Goal: Task Accomplishment & Management: Manage account settings

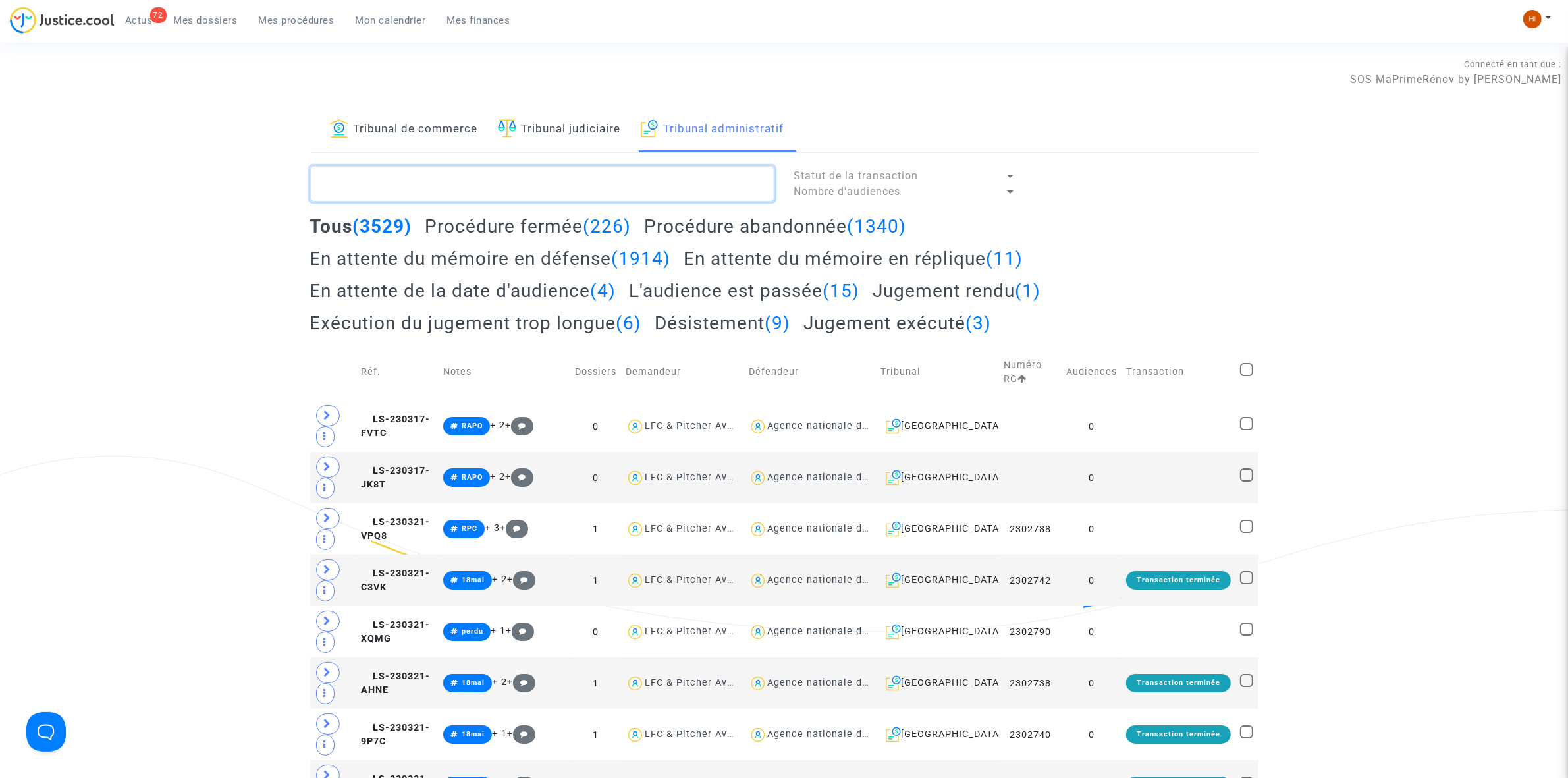
click at [511, 191] on textarea at bounding box center [542, 184] width 464 height 36
paste textarea "2501503 - SOCIETE DRAPO"
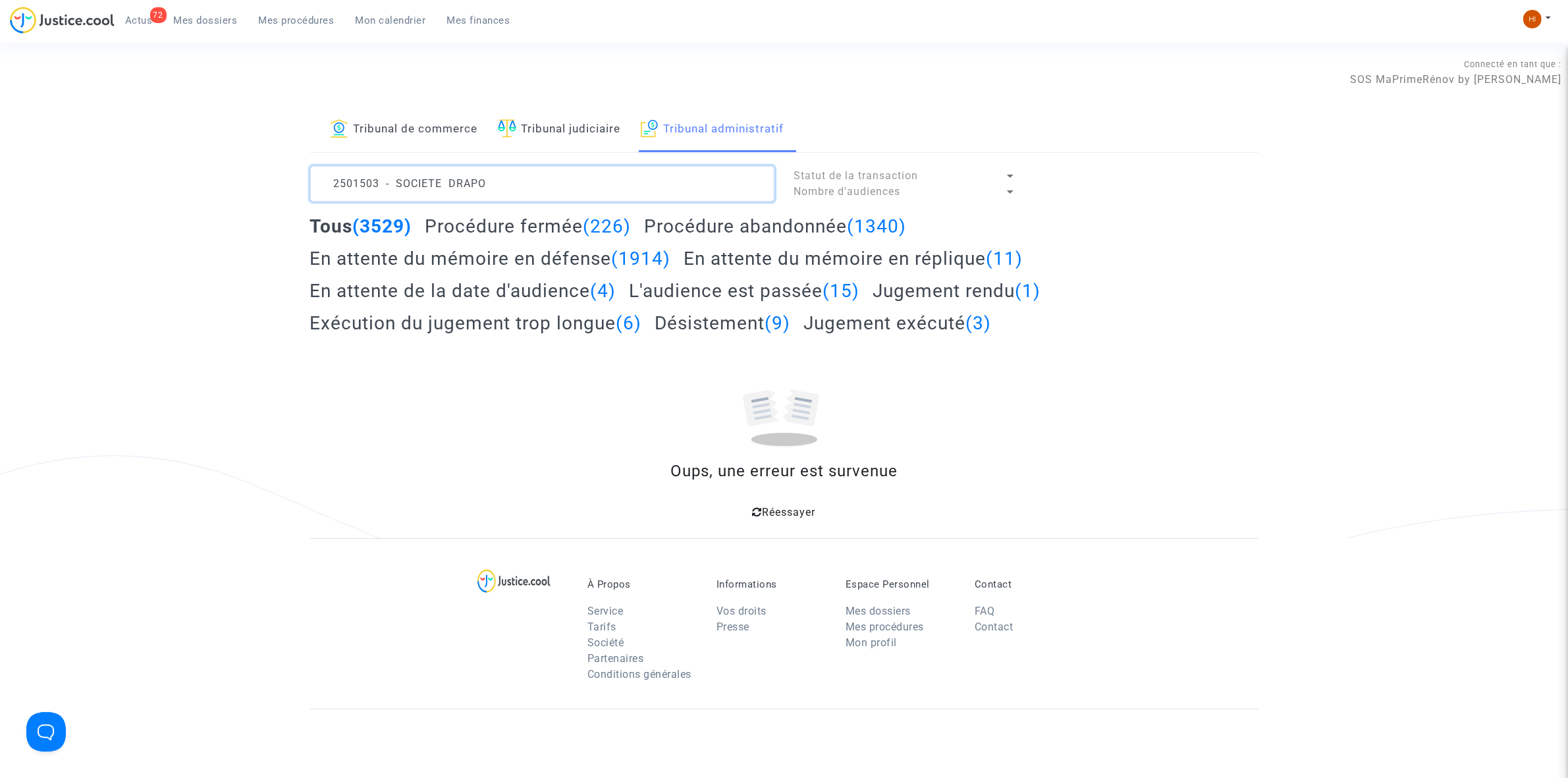
drag, startPoint x: 410, startPoint y: 186, endPoint x: 594, endPoint y: 196, distance: 184.3
click at [594, 196] on textarea at bounding box center [542, 184] width 464 height 36
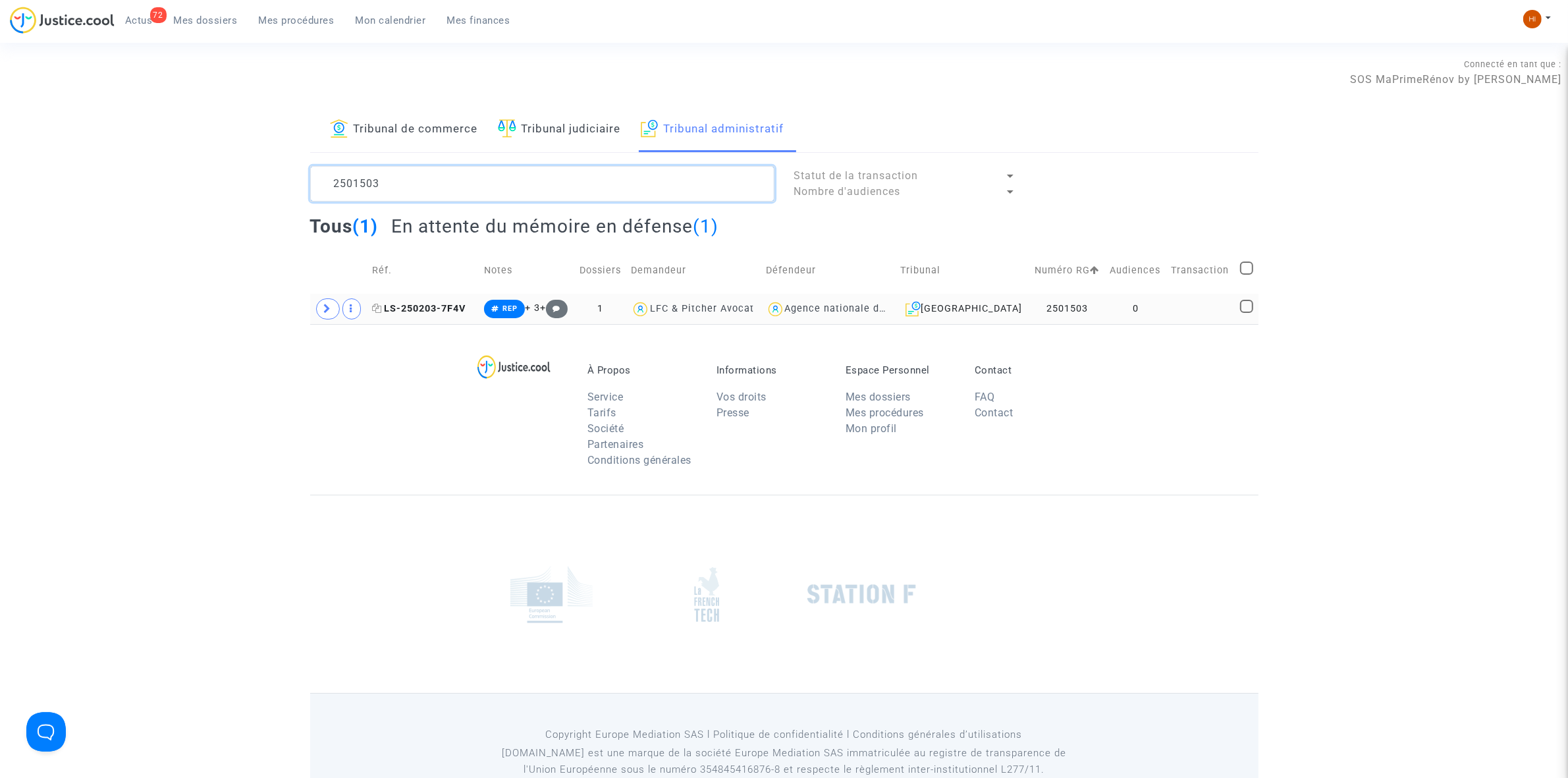
type textarea "2501503"
click at [457, 305] on span "LS-250203-7F4V" at bounding box center [419, 308] width 93 height 11
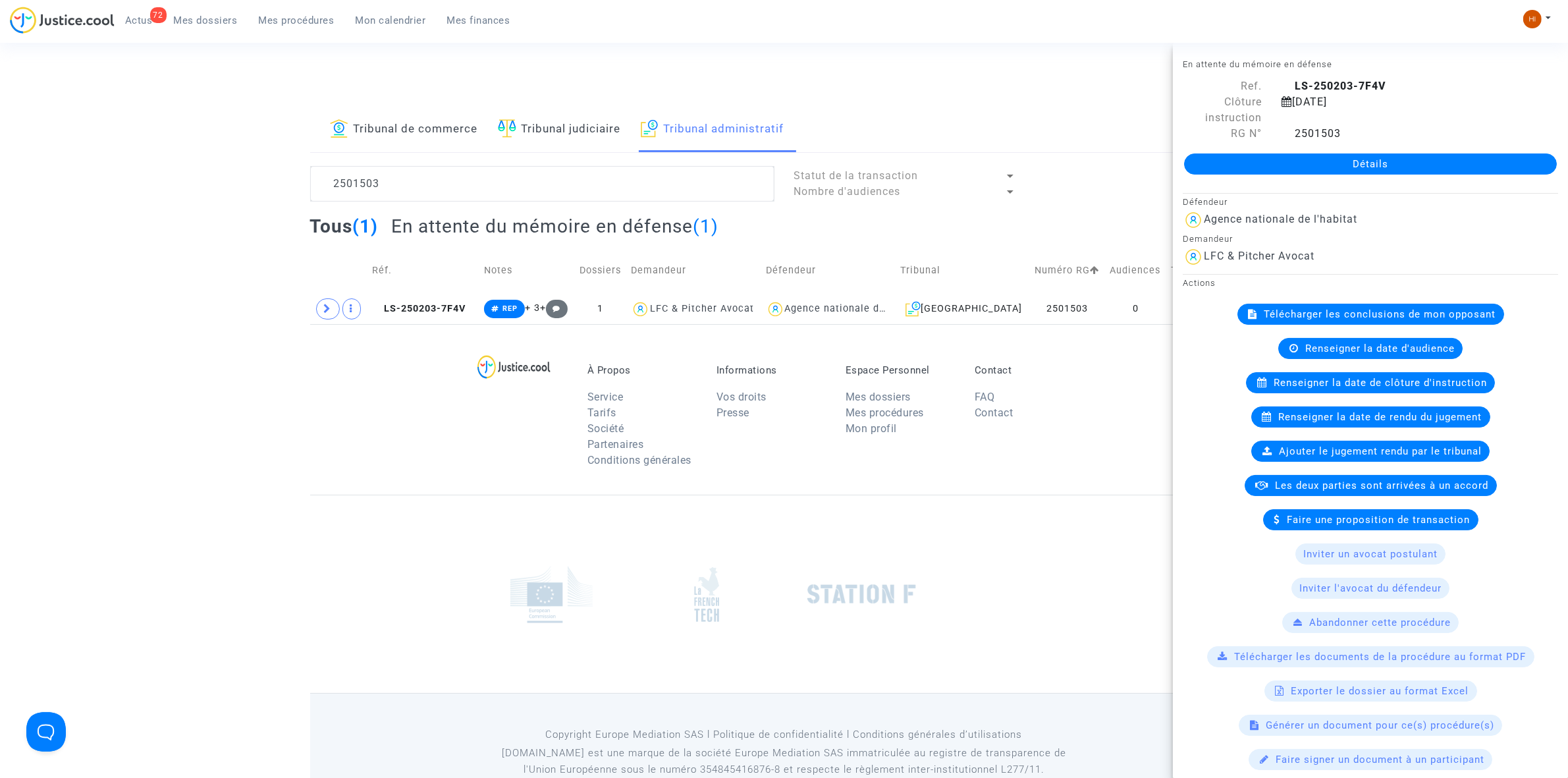
click at [1335, 388] on span "Renseigner la date de clôture d'instruction" at bounding box center [1380, 382] width 213 height 12
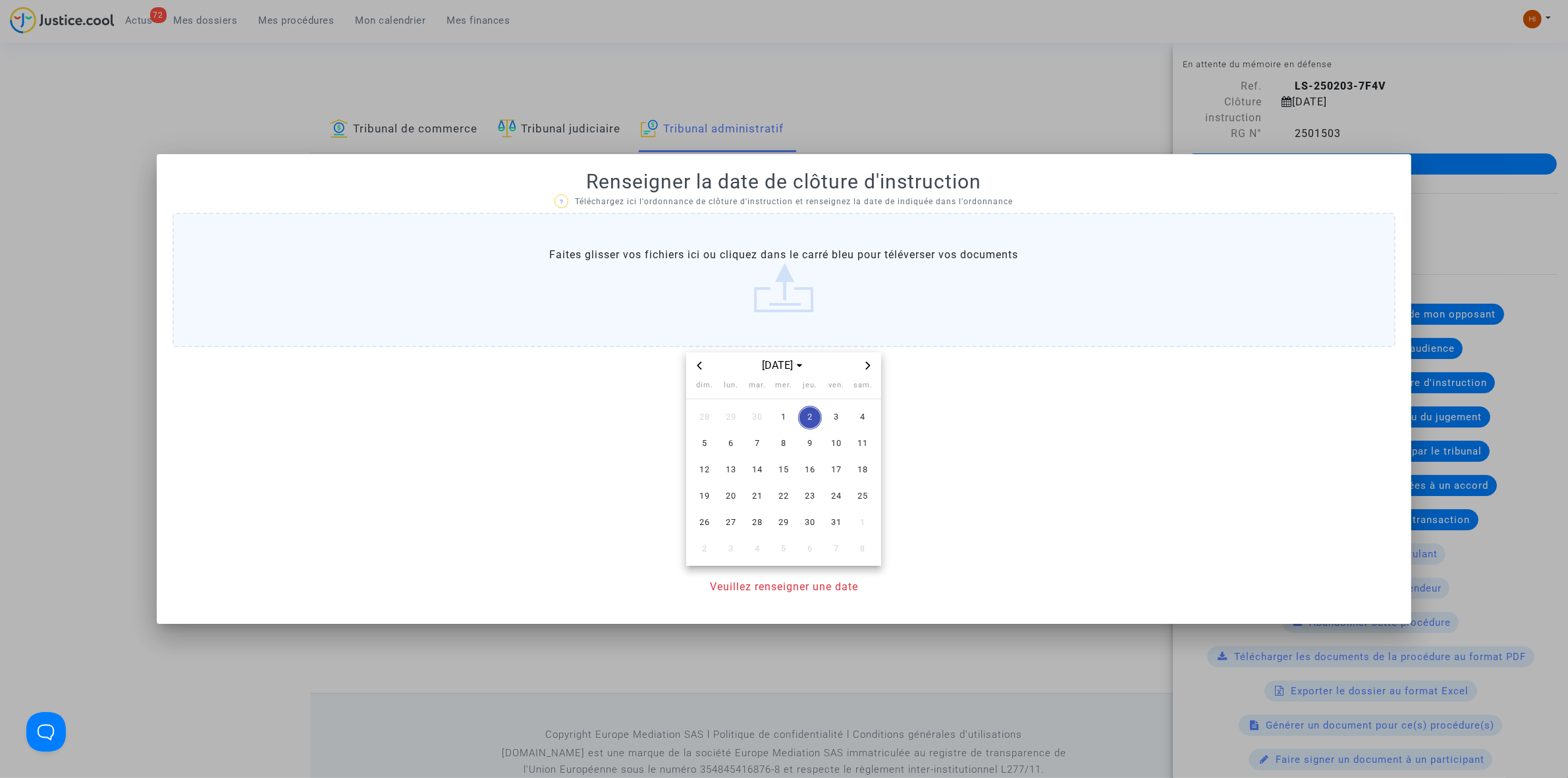
click at [866, 366] on icon "Next month" at bounding box center [867, 365] width 8 height 8
click at [696, 366] on icon "Previous month" at bounding box center [699, 365] width 8 height 8
click at [728, 448] on span "3" at bounding box center [730, 444] width 24 height 24
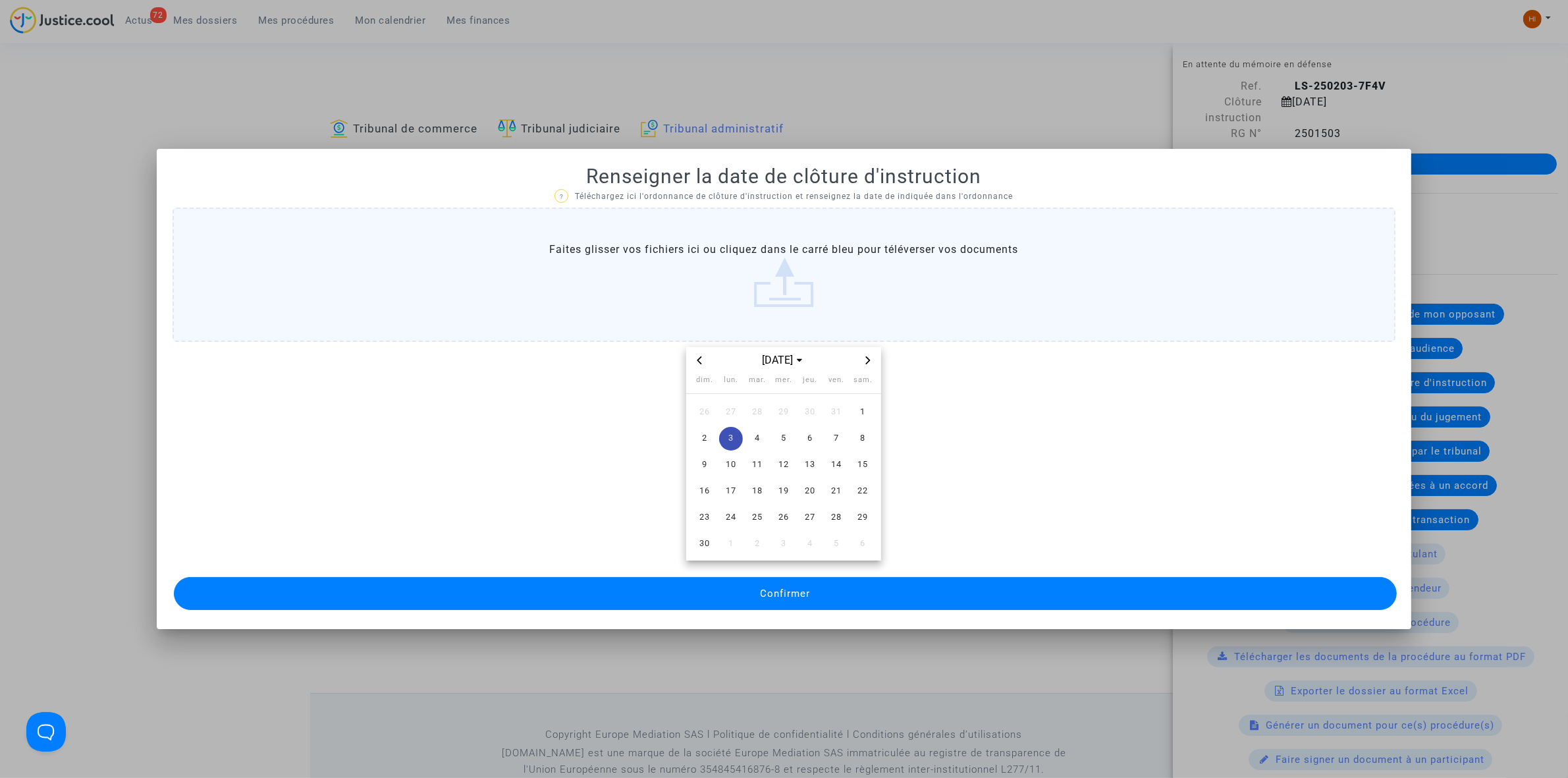
click at [811, 592] on button "Confirmer" at bounding box center [785, 593] width 1223 height 33
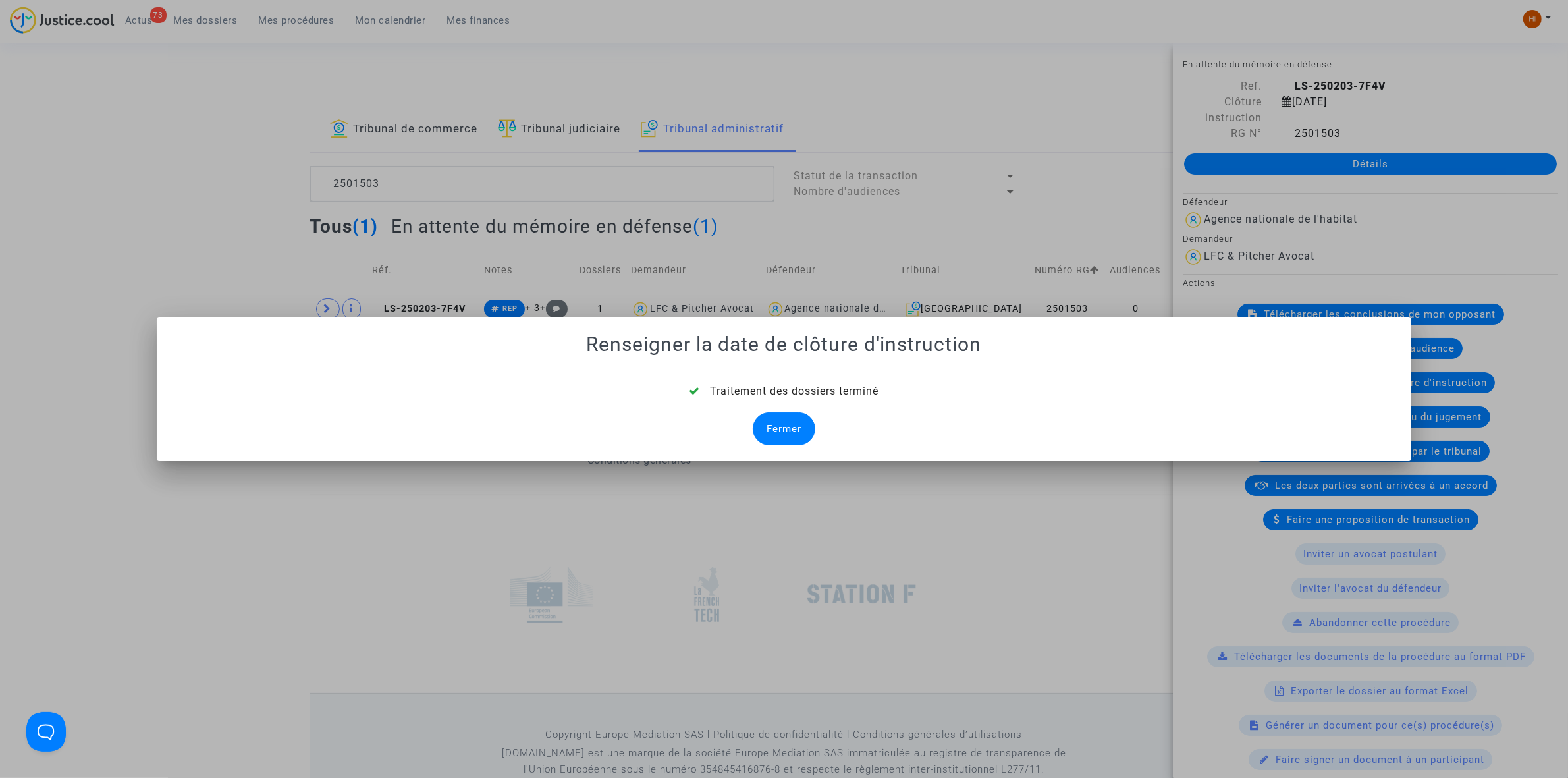
drag, startPoint x: 787, startPoint y: 432, endPoint x: 623, endPoint y: 444, distance: 164.4
click at [787, 432] on div "Fermer" at bounding box center [784, 428] width 63 height 33
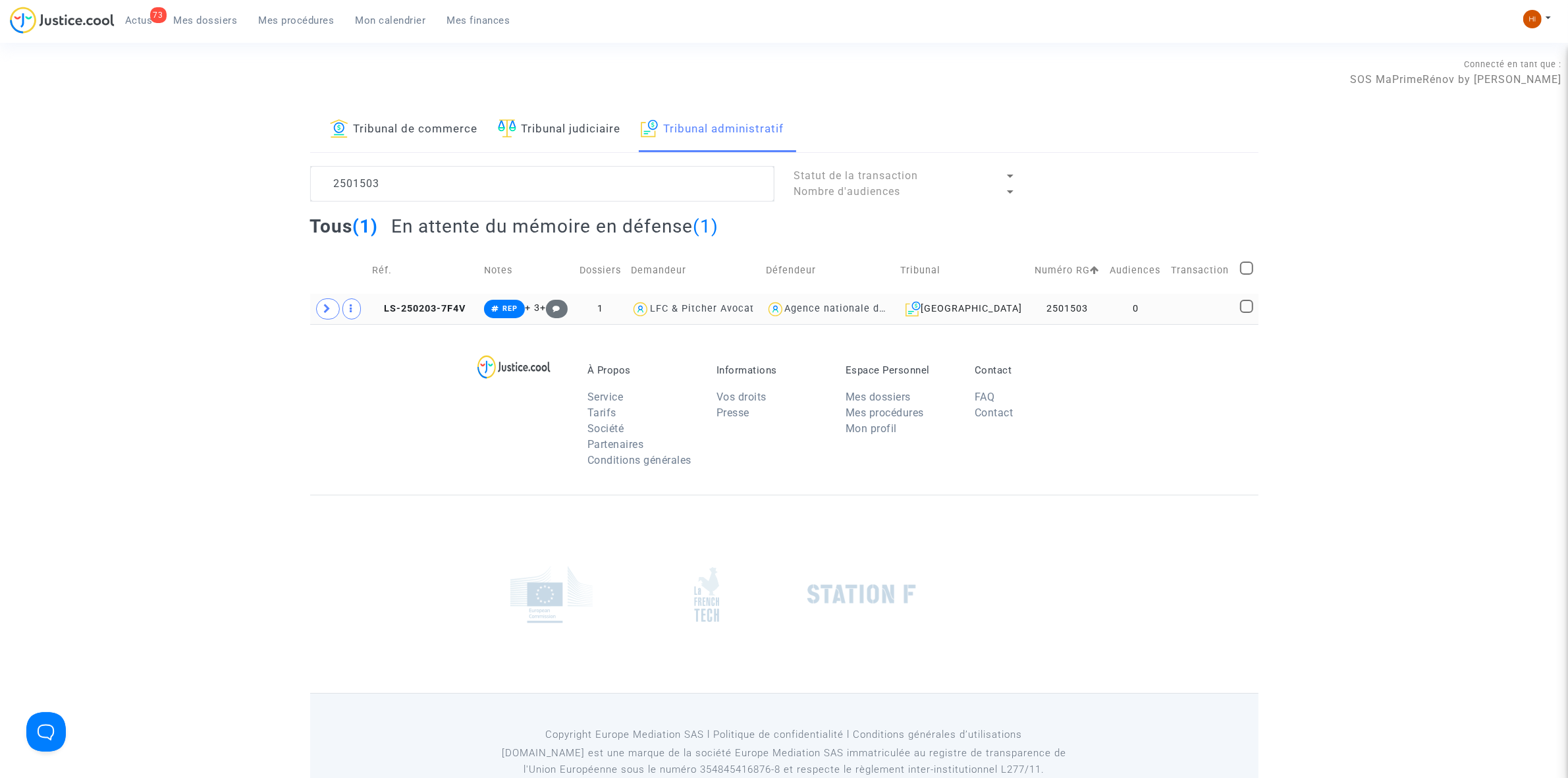
click at [1153, 313] on td "0" at bounding box center [1135, 309] width 61 height 31
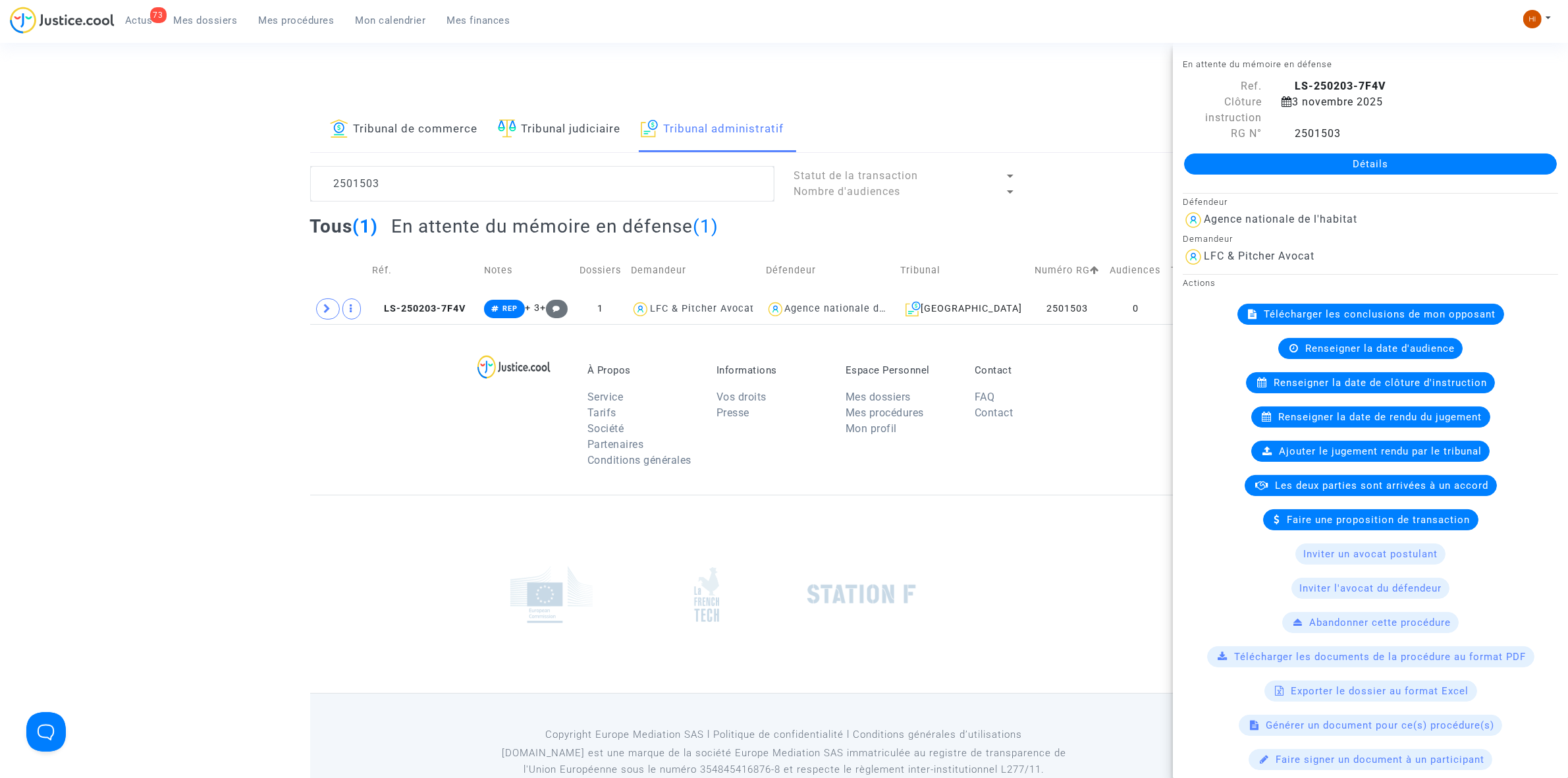
click at [1333, 154] on link "Détails" at bounding box center [1371, 164] width 373 height 21
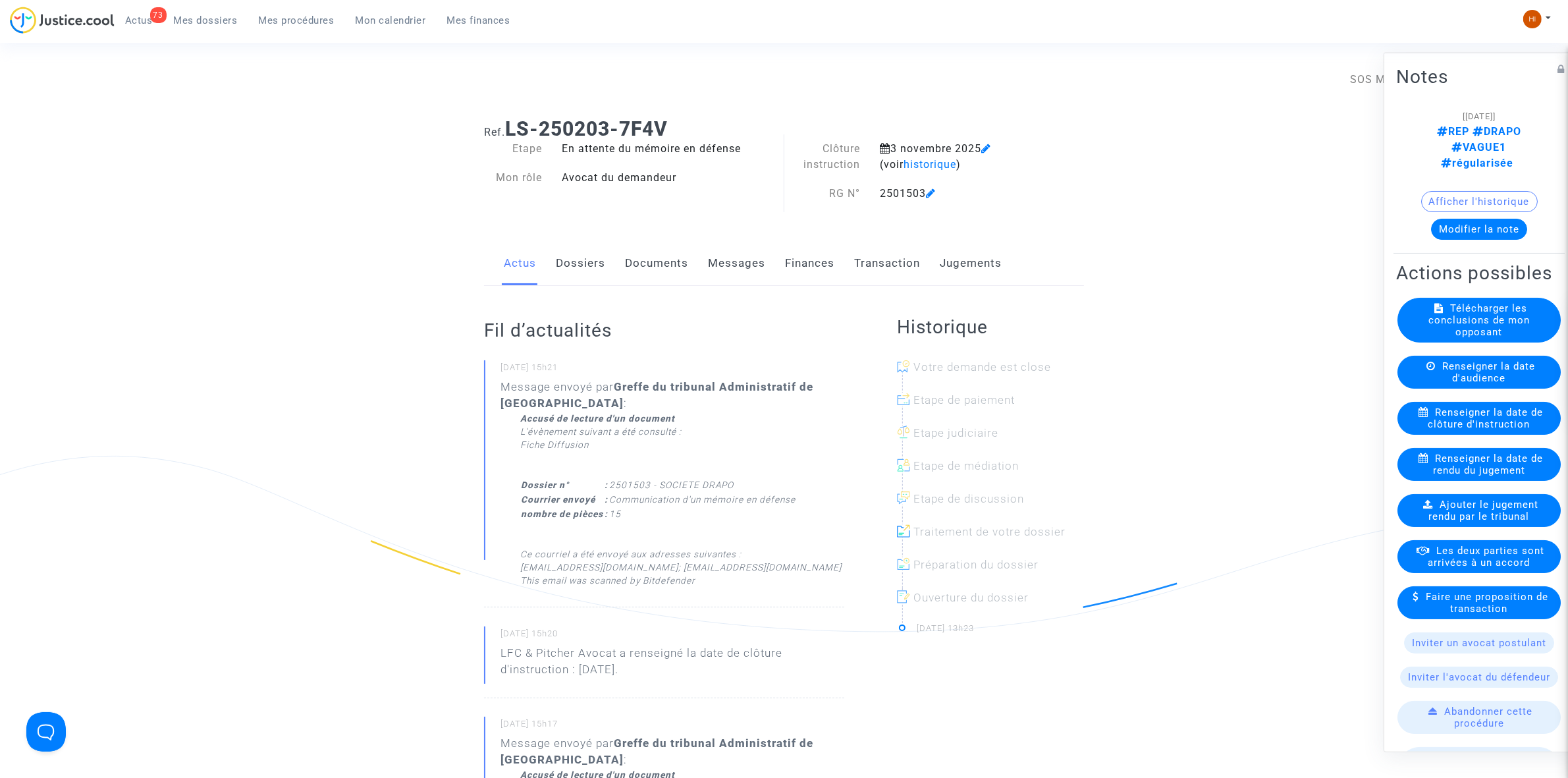
click at [663, 270] on link "Documents" at bounding box center [656, 264] width 63 height 44
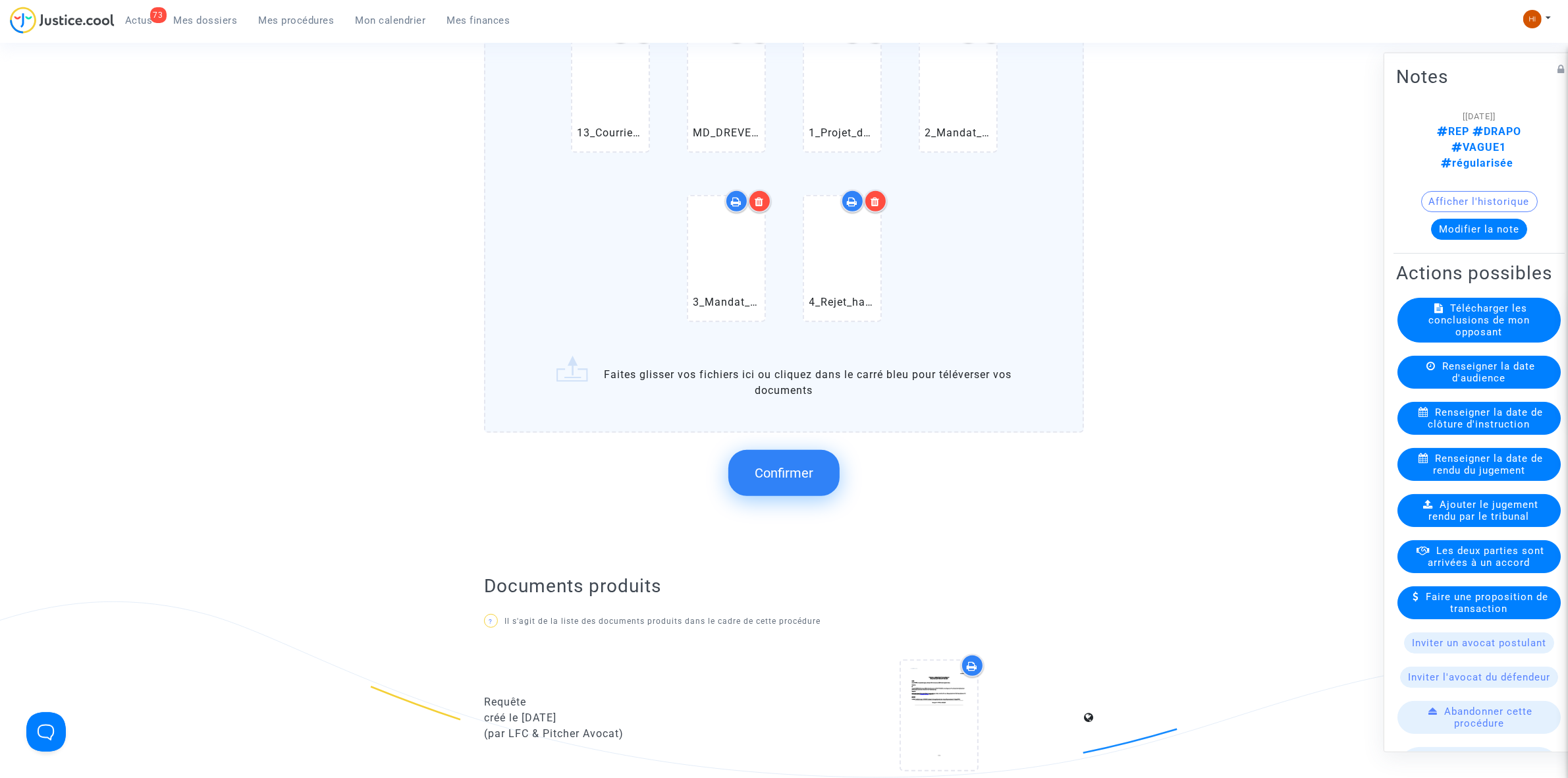
scroll to position [741, 0]
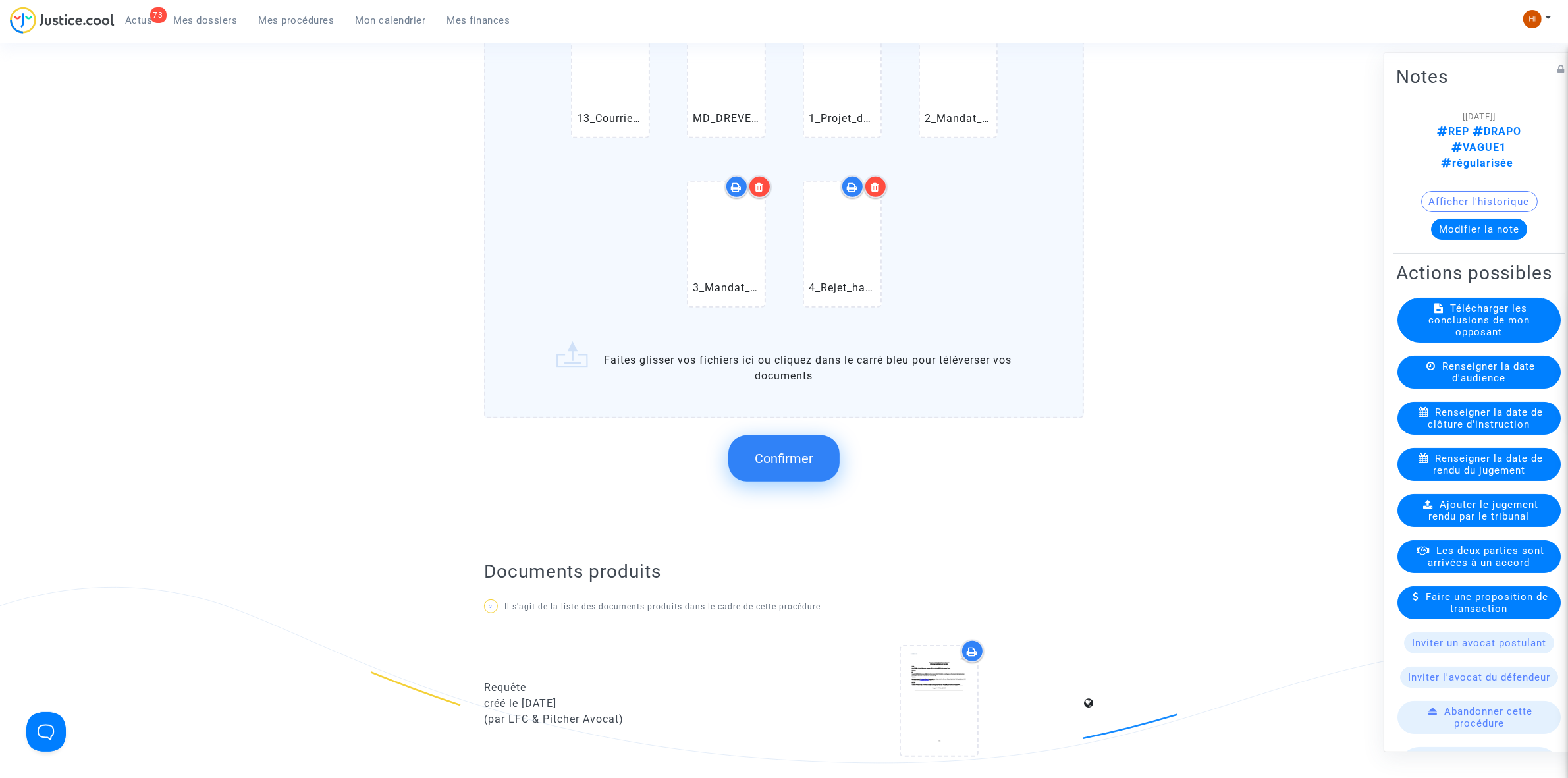
click at [779, 464] on button "Confirmer" at bounding box center [784, 458] width 111 height 46
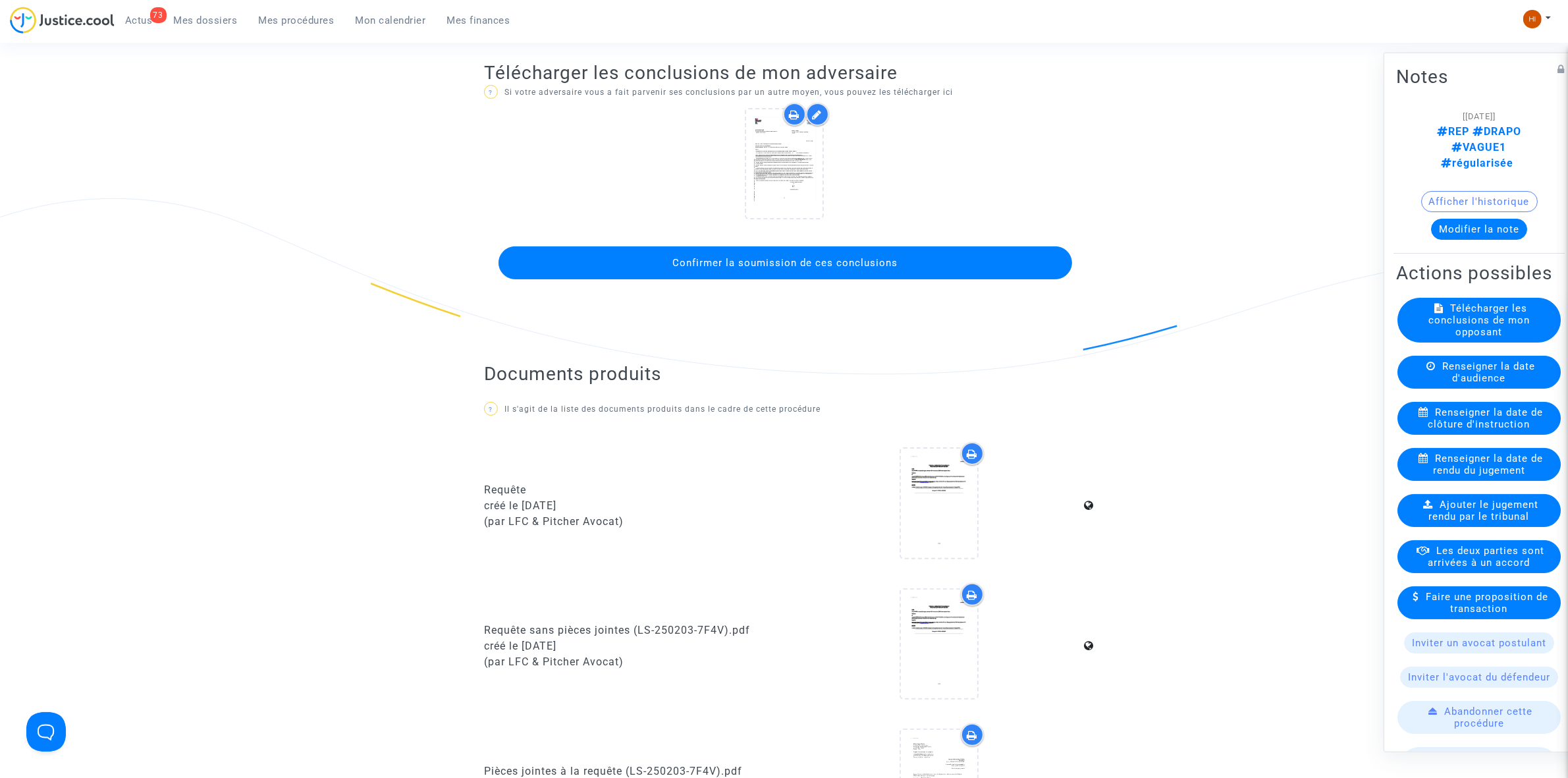
scroll to position [247, 0]
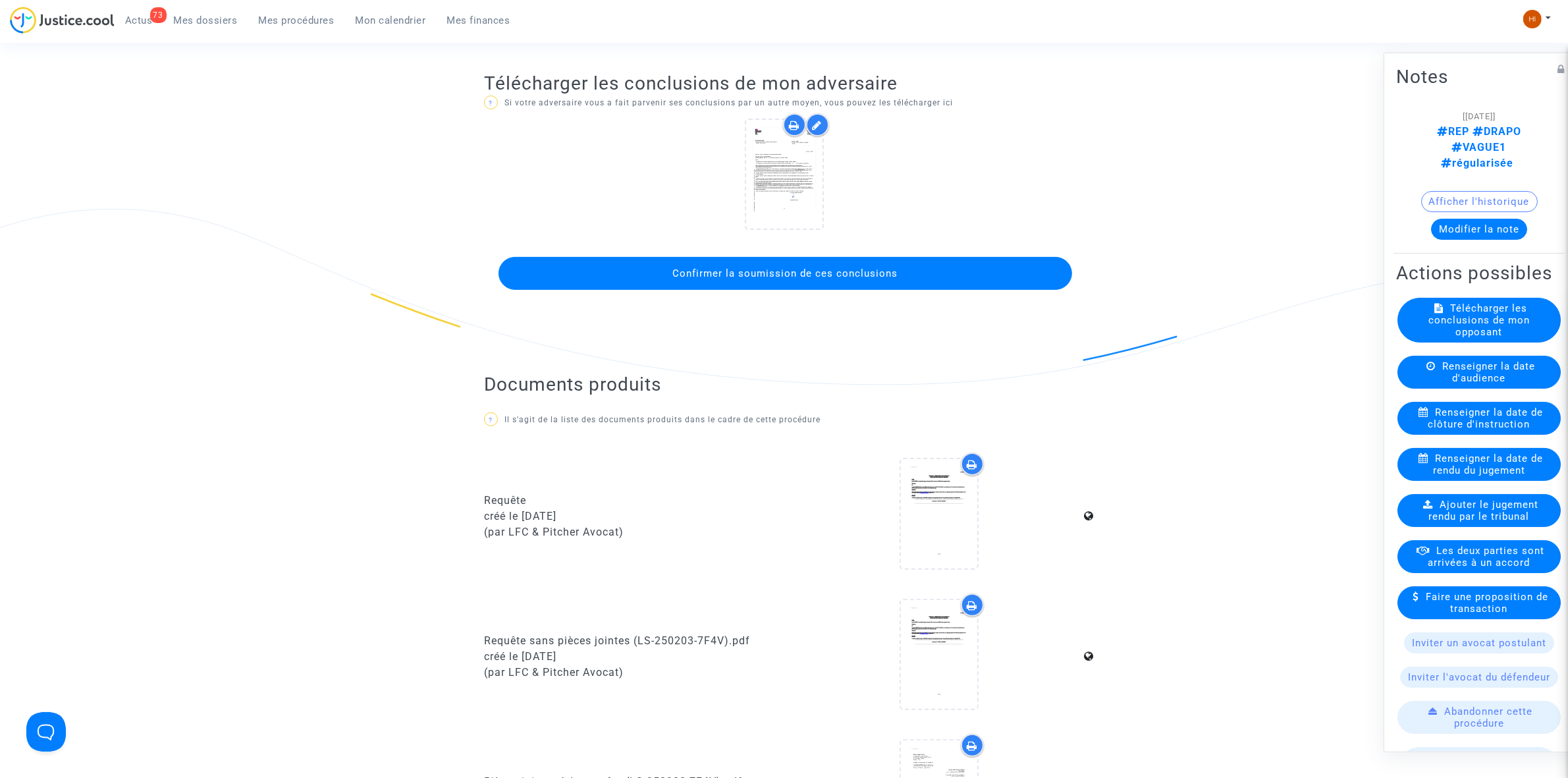
click at [658, 275] on button "Confirmer la soumission de ces conclusions" at bounding box center [786, 273] width 574 height 33
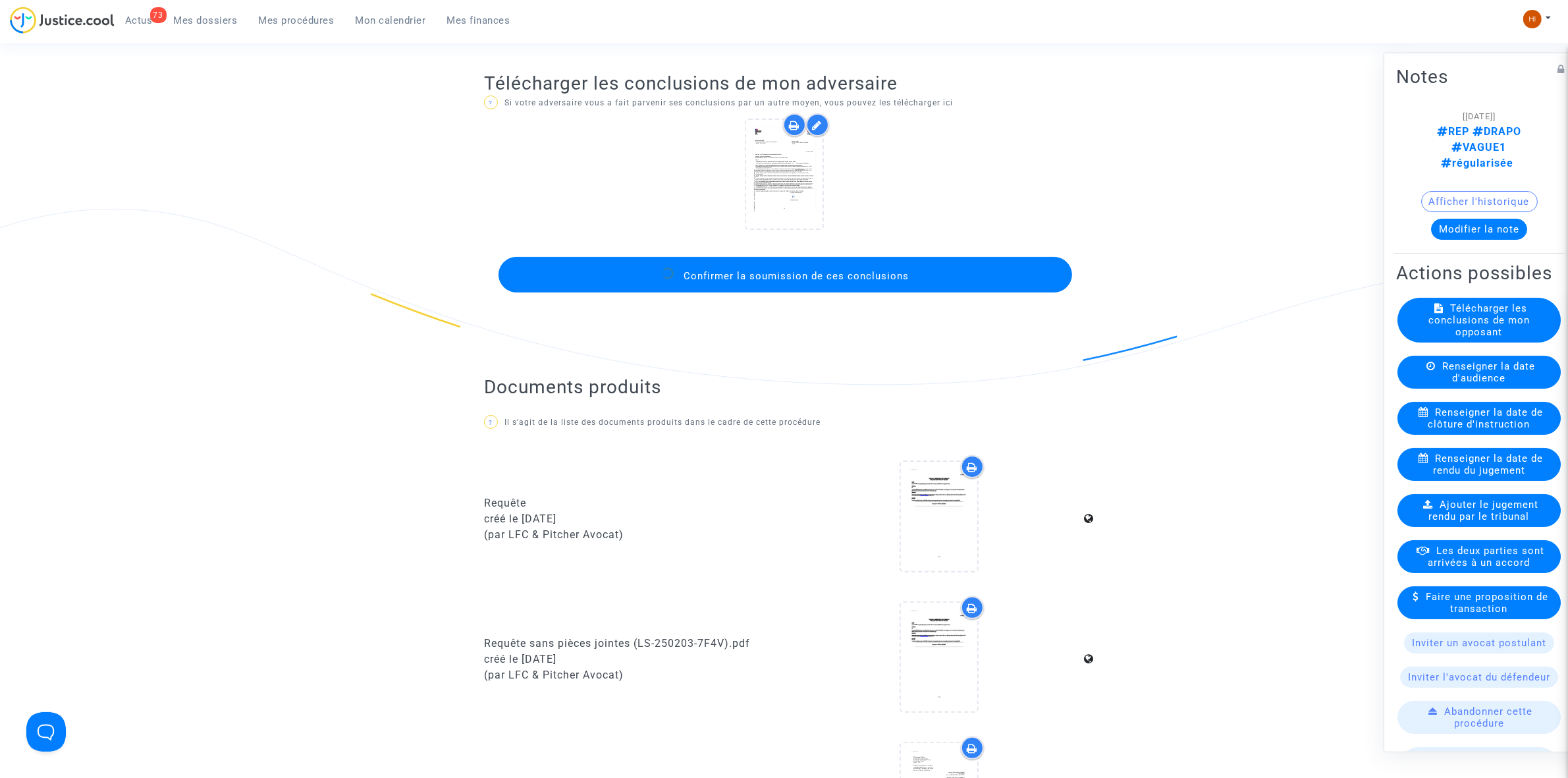
scroll to position [0, 0]
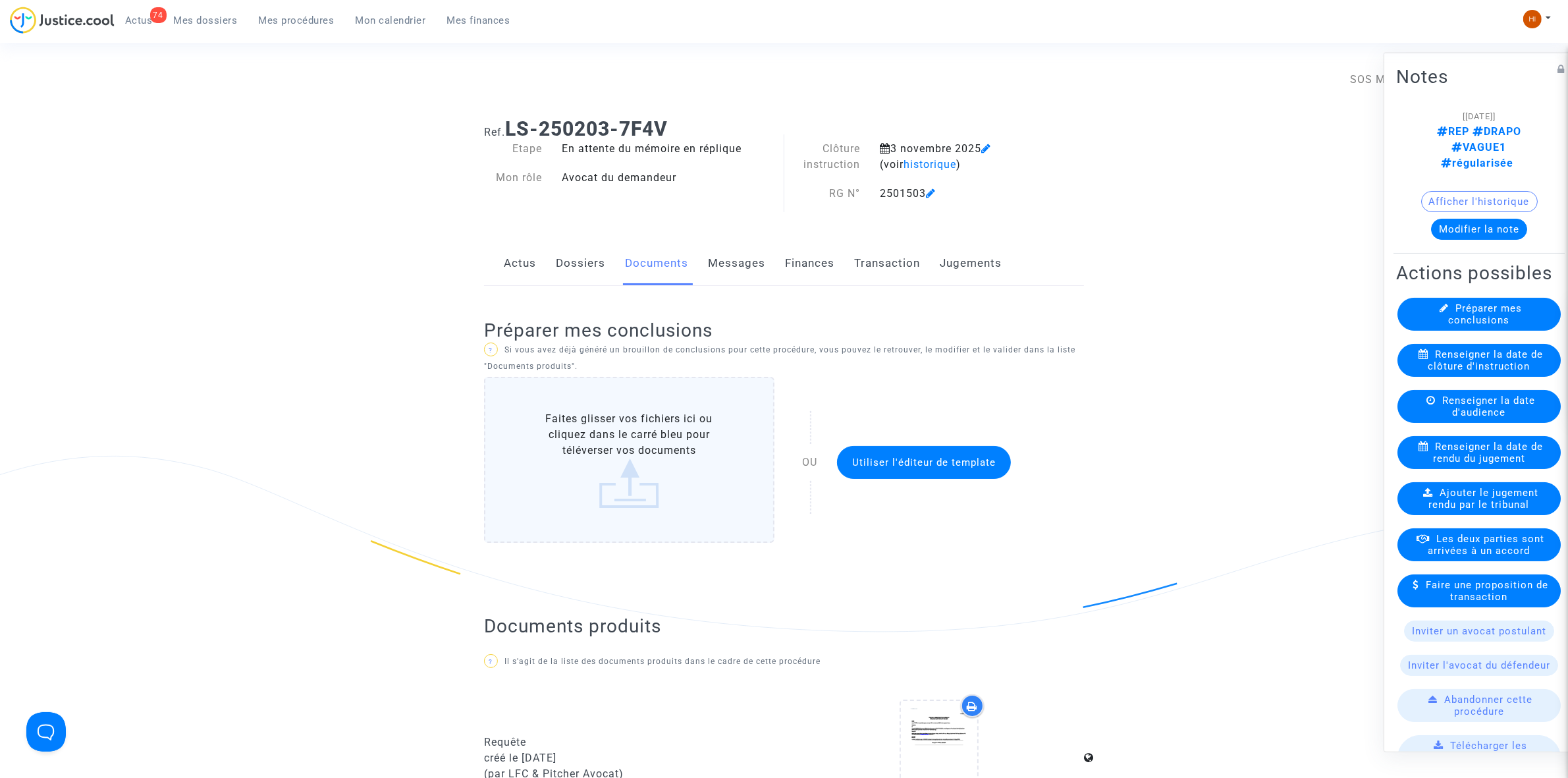
drag, startPoint x: 293, startPoint y: 20, endPoint x: 320, endPoint y: 20, distance: 27.0
click at [293, 20] on span "Mes procédures" at bounding box center [296, 20] width 76 height 12
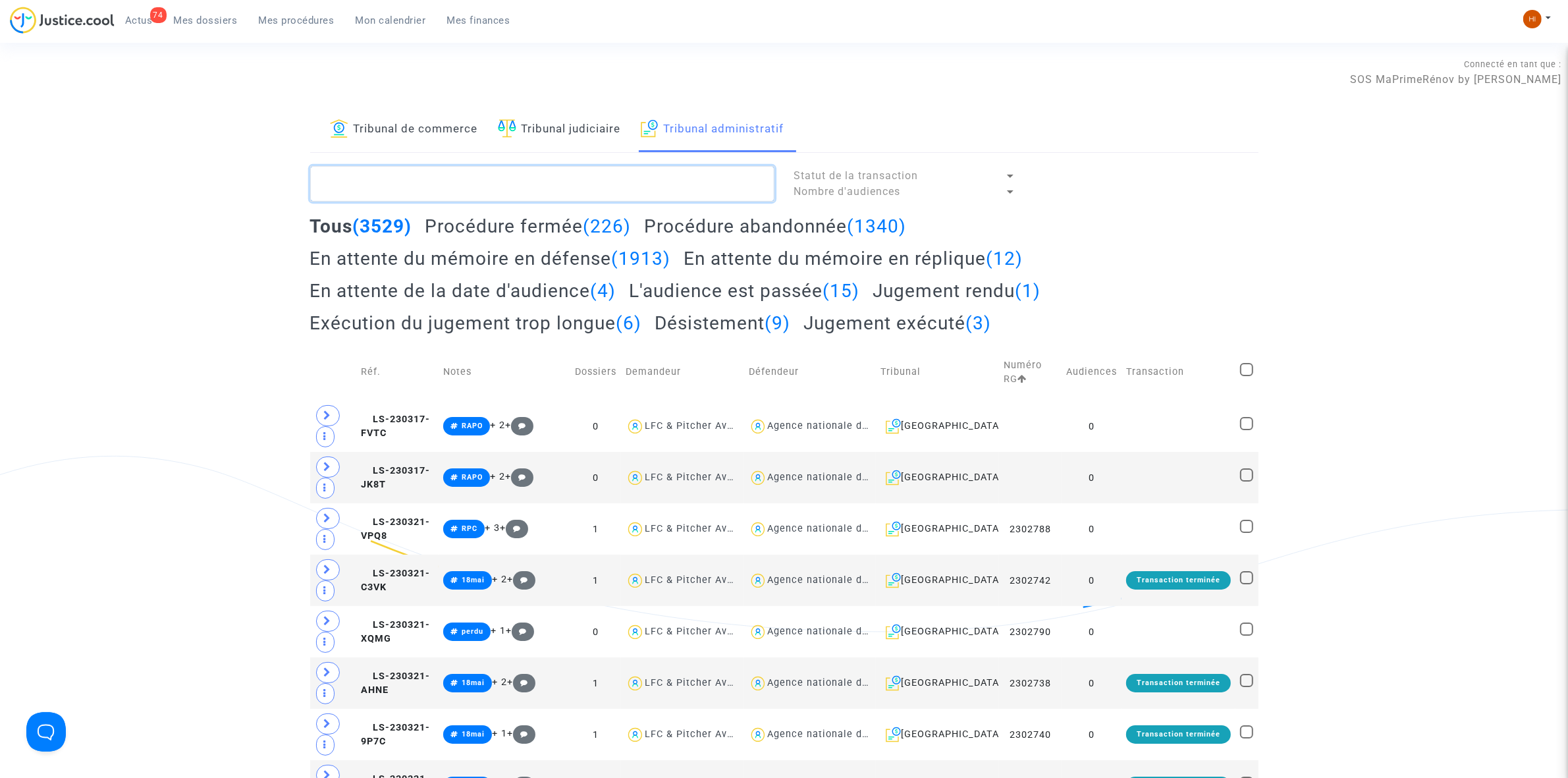
click at [531, 181] on textarea at bounding box center [542, 184] width 464 height 36
paste textarea "2501521 - SOCIETE DRAPO"
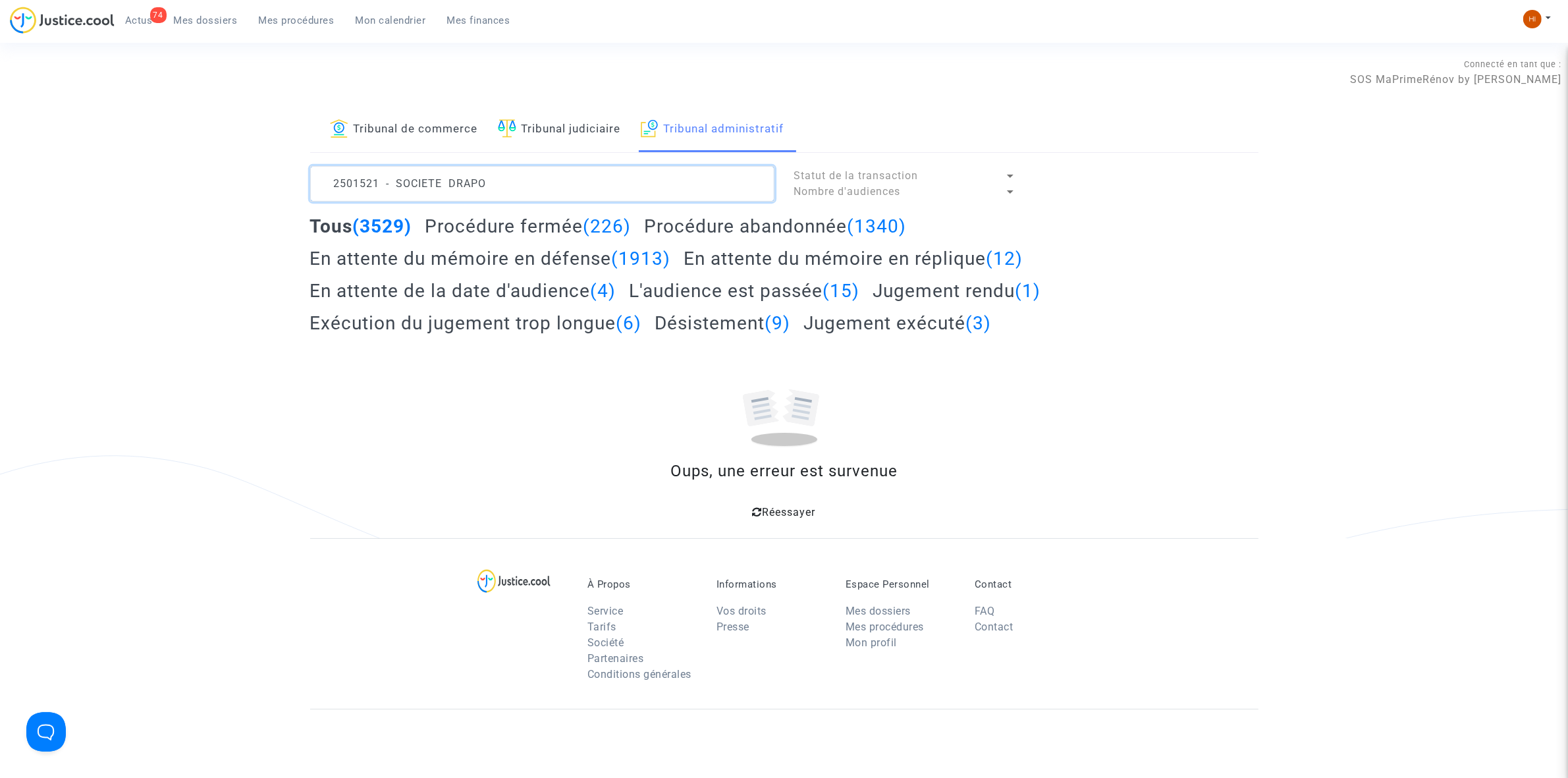
drag, startPoint x: 508, startPoint y: 189, endPoint x: 382, endPoint y: 188, distance: 126.0
click at [382, 188] on textarea at bounding box center [542, 184] width 464 height 36
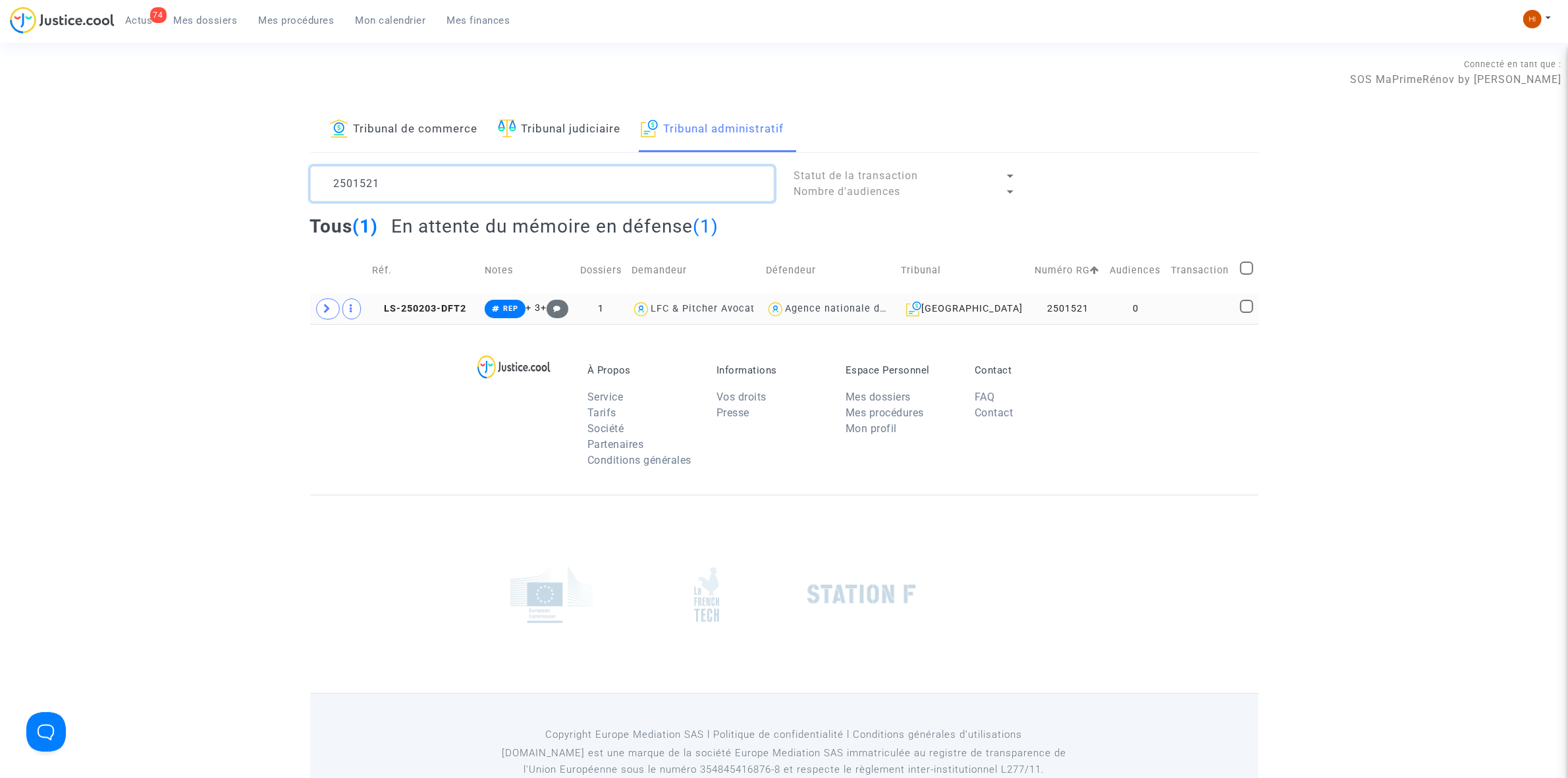
type textarea "2501521"
click at [1126, 311] on td "0" at bounding box center [1135, 309] width 61 height 31
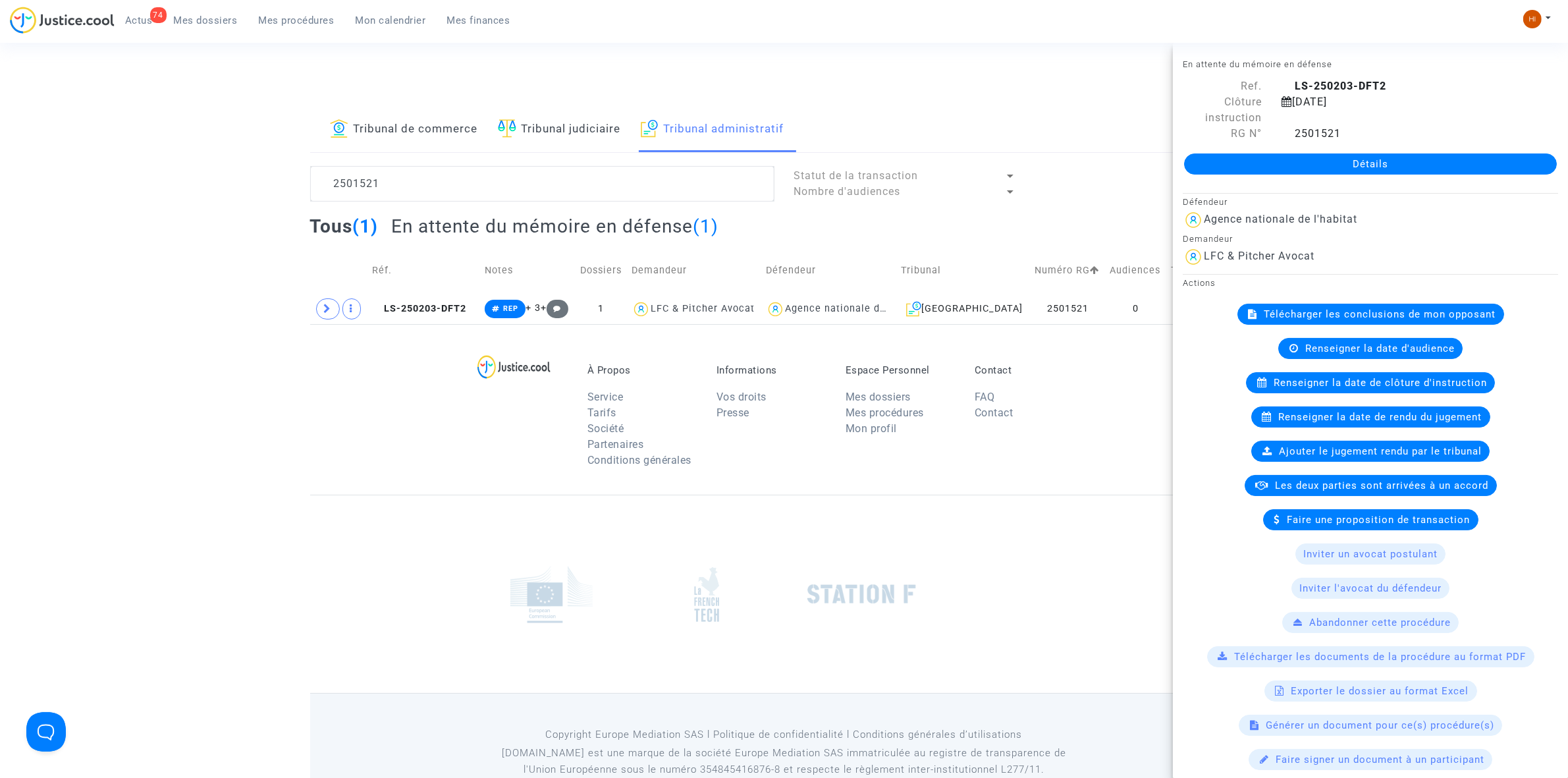
click at [1293, 176] on div "Détails" at bounding box center [1370, 163] width 395 height 44
click at [1441, 168] on link "Détails" at bounding box center [1371, 164] width 373 height 21
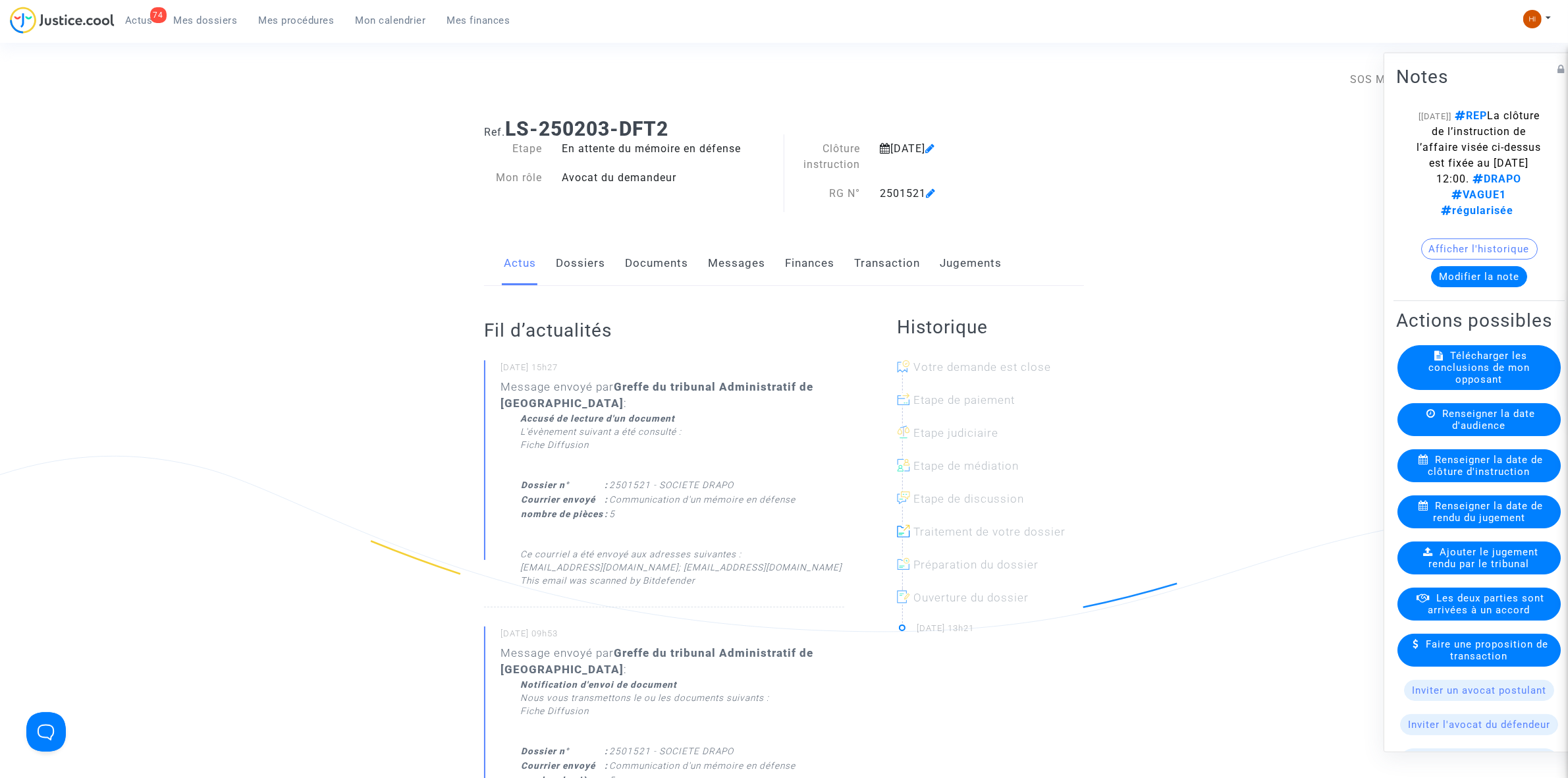
click at [647, 264] on link "Documents" at bounding box center [656, 264] width 63 height 44
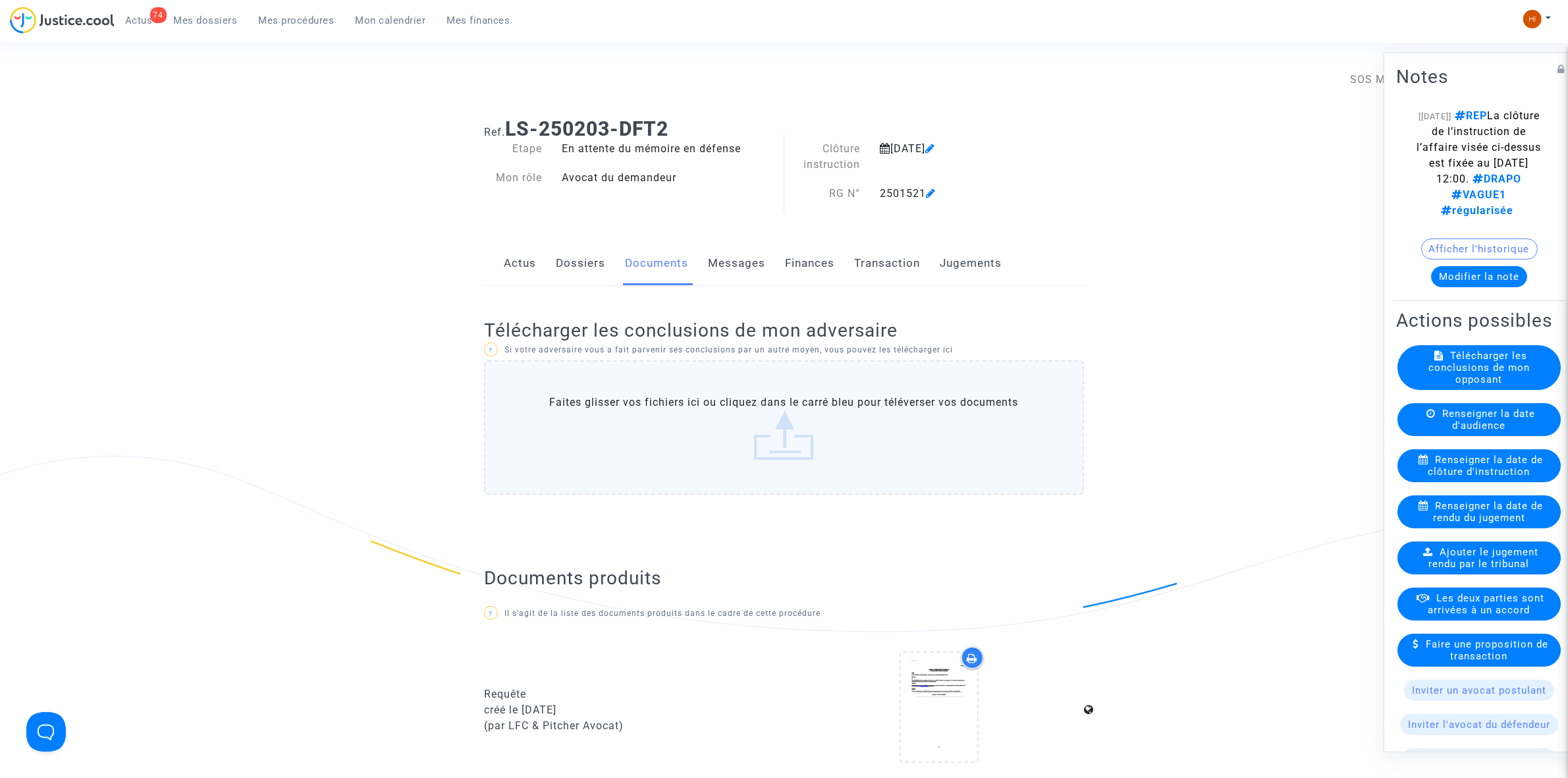
click at [625, 242] on link "Documents" at bounding box center [656, 264] width 63 height 44
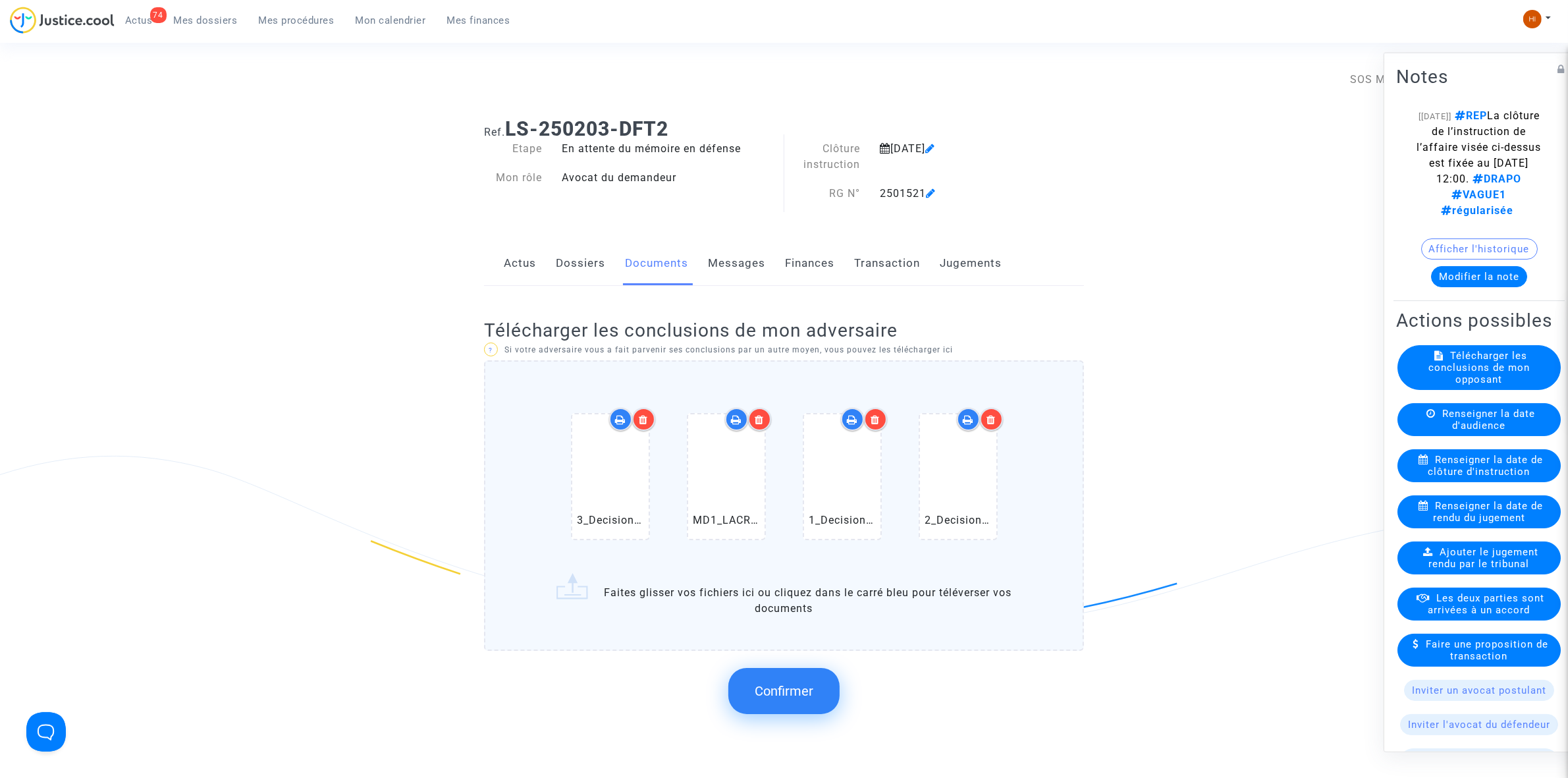
click at [762, 685] on span "Confirmer" at bounding box center [784, 691] width 58 height 16
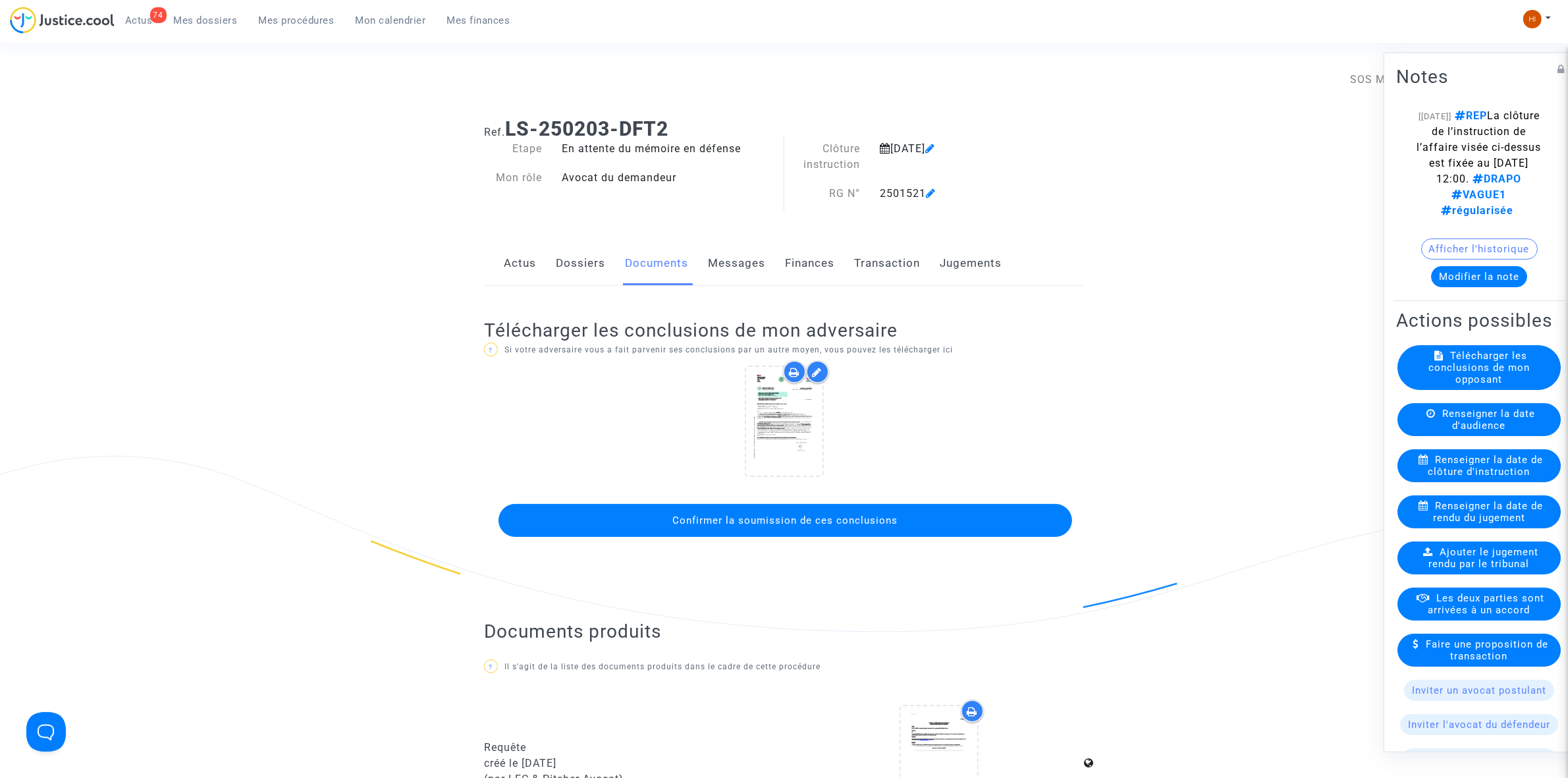
click at [776, 520] on span "Confirmer la soumission de ces conclusions" at bounding box center [785, 520] width 225 height 12
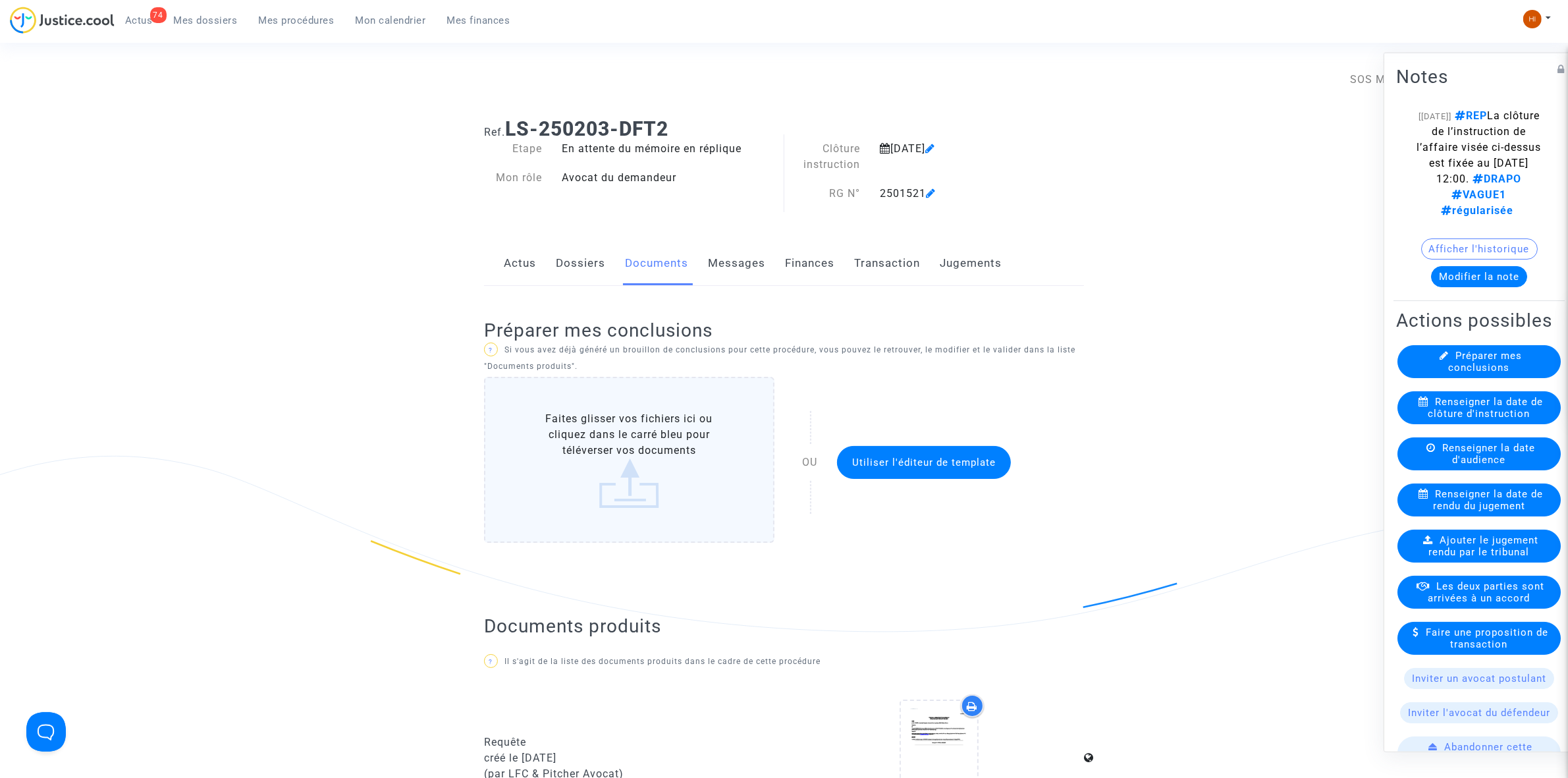
click at [284, 17] on span "Mes procédures" at bounding box center [296, 20] width 76 height 12
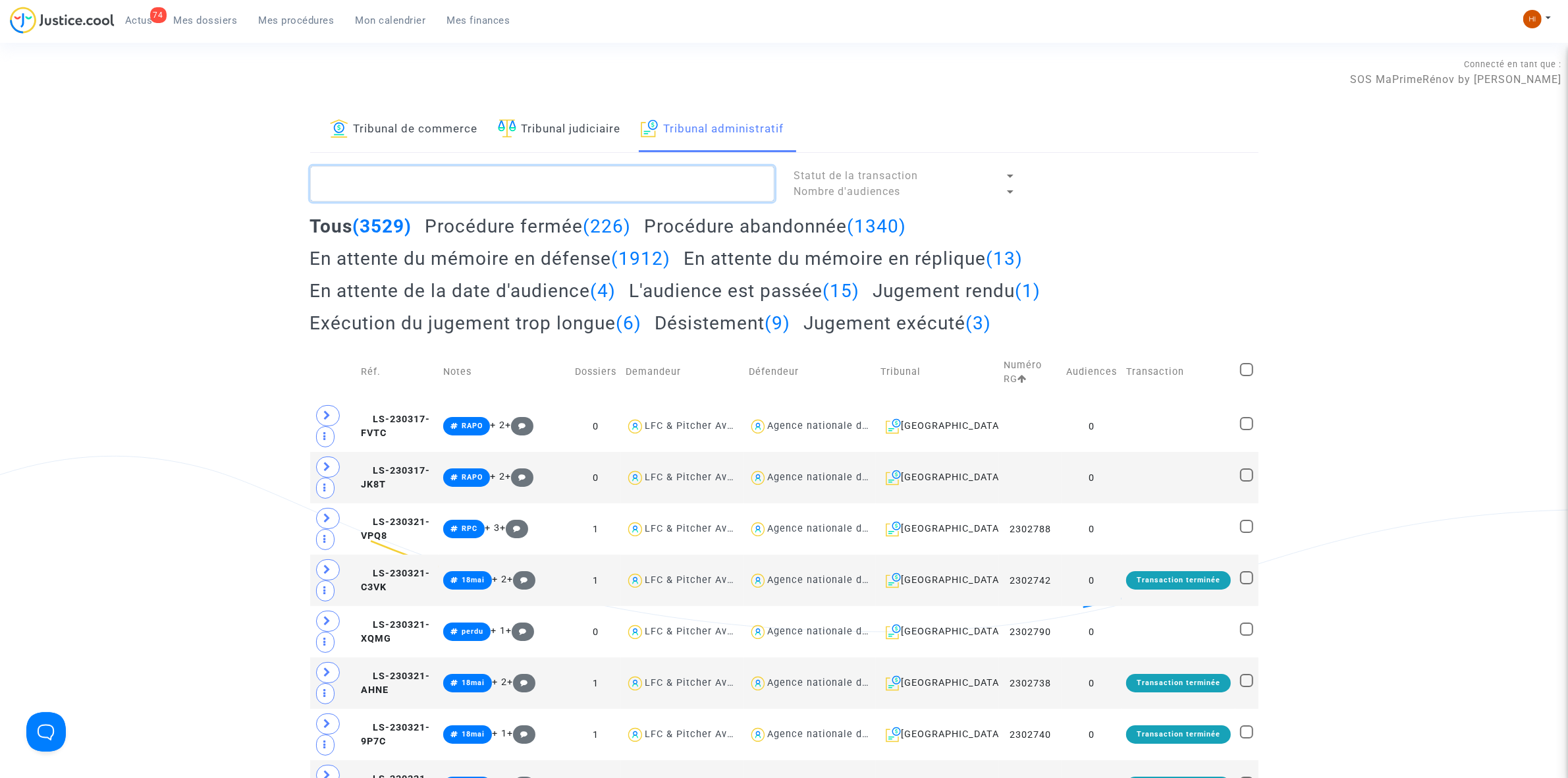
click at [570, 168] on textarea at bounding box center [542, 184] width 464 height 36
paste textarea "2501516 - SOCIETE DRAPO"
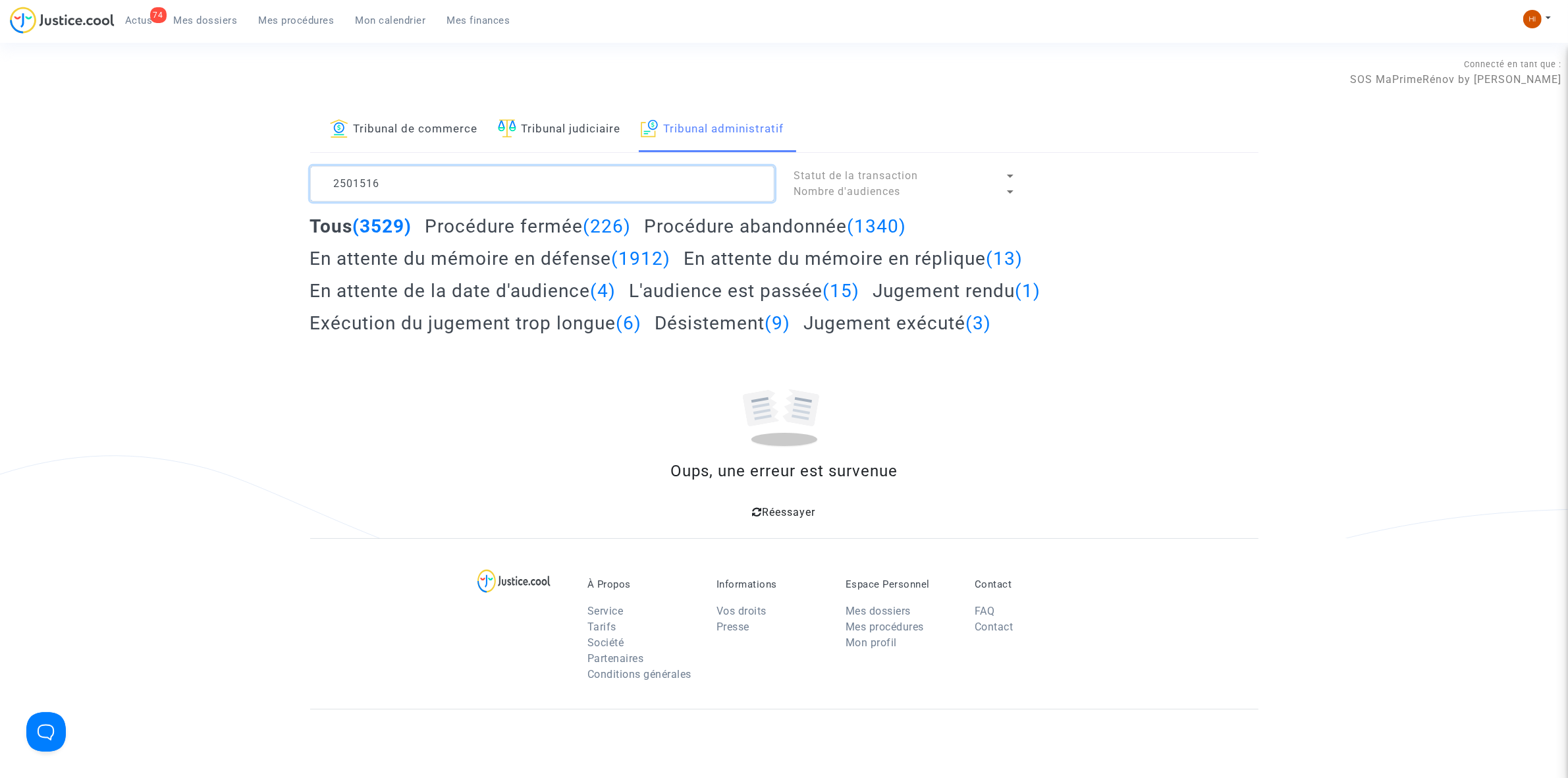
drag, startPoint x: 508, startPoint y: 170, endPoint x: 377, endPoint y: 183, distance: 131.6
click at [377, 183] on textarea at bounding box center [542, 184] width 464 height 36
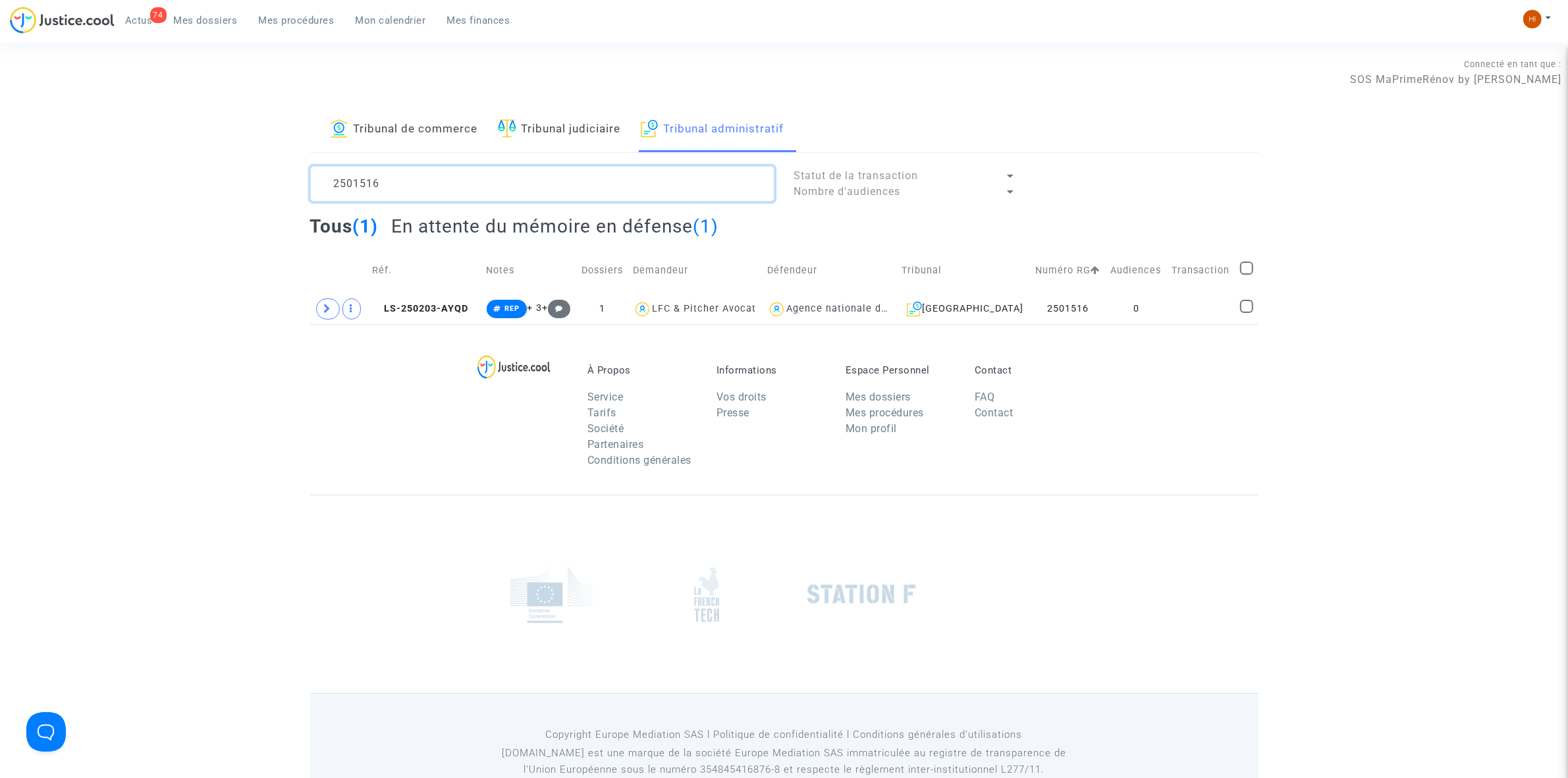
type textarea "2501516"
click at [1151, 303] on td "0" at bounding box center [1136, 309] width 61 height 31
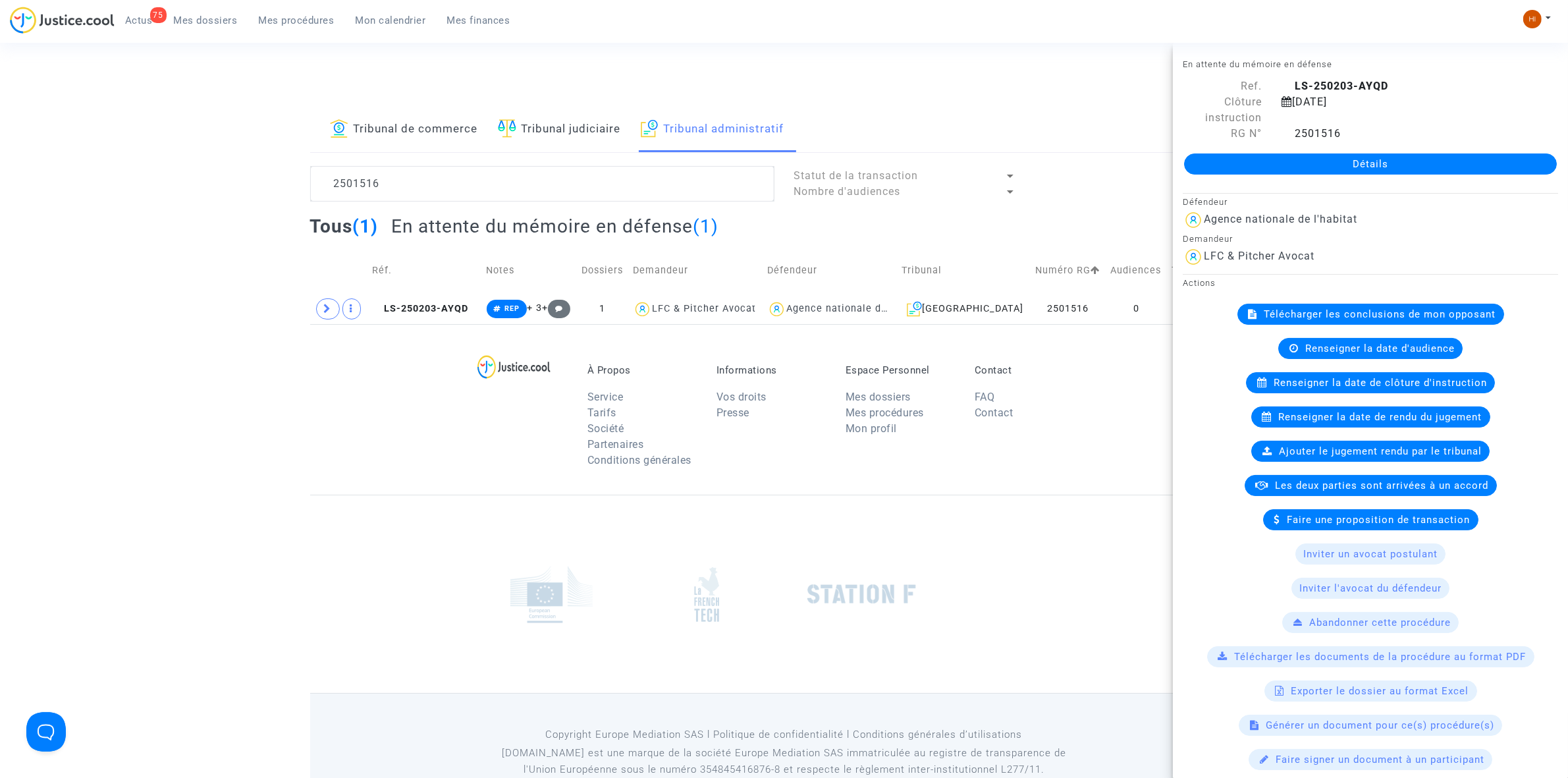
click at [1403, 173] on link "Détails" at bounding box center [1371, 164] width 373 height 21
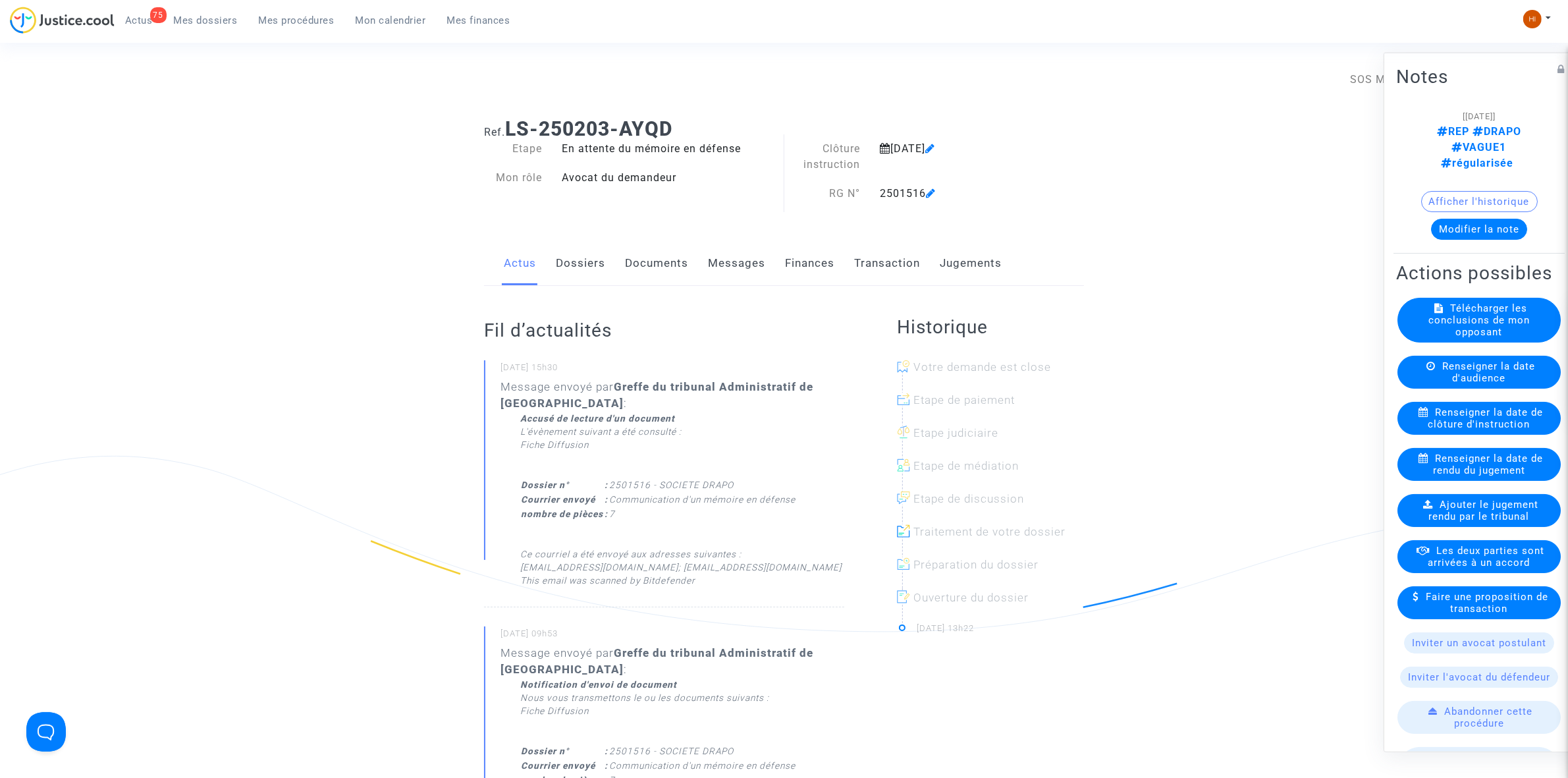
click at [679, 257] on link "Documents" at bounding box center [656, 264] width 63 height 44
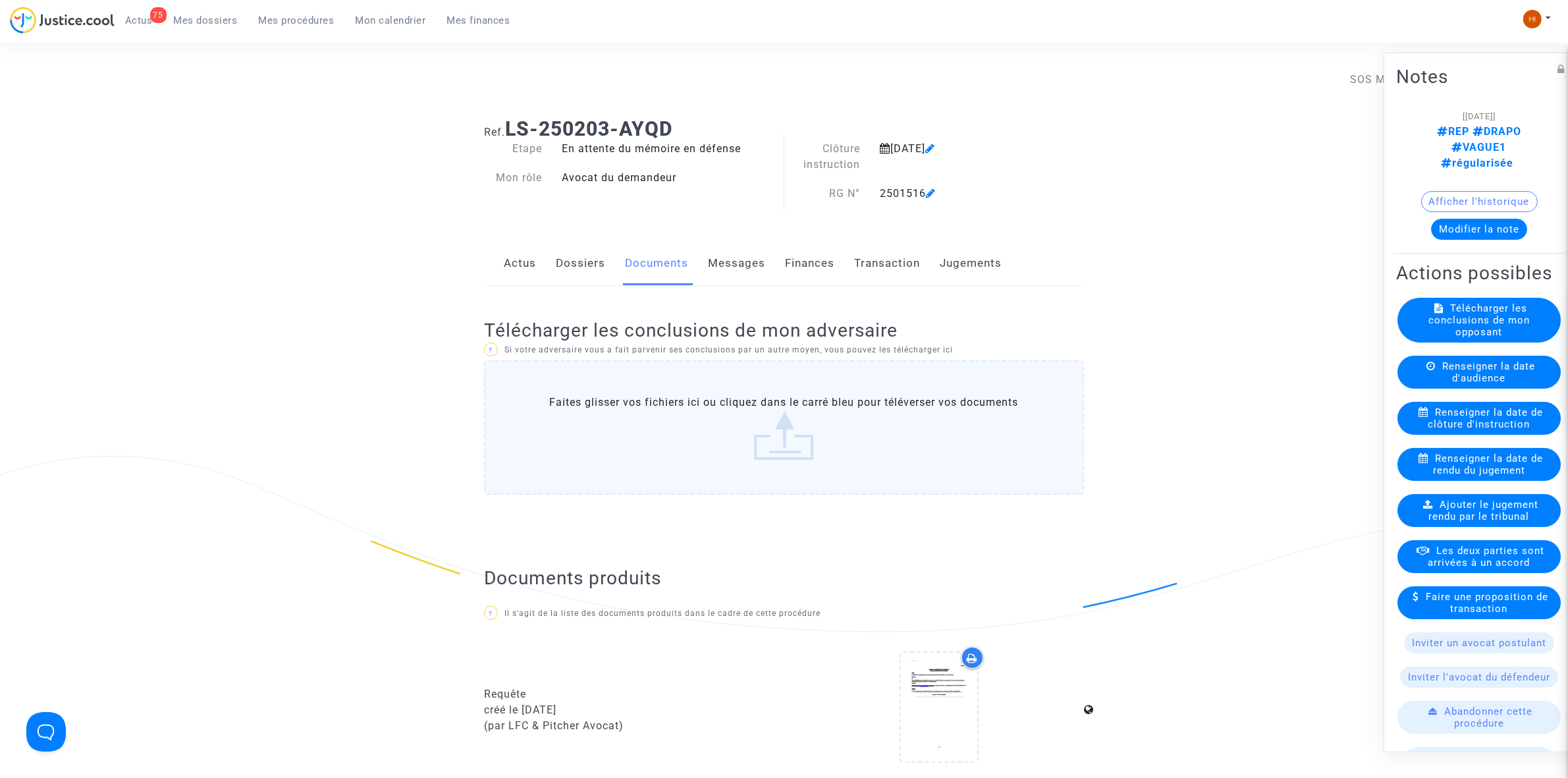
click at [377, 10] on link "Mon calendrier" at bounding box center [391, 20] width 92 height 20
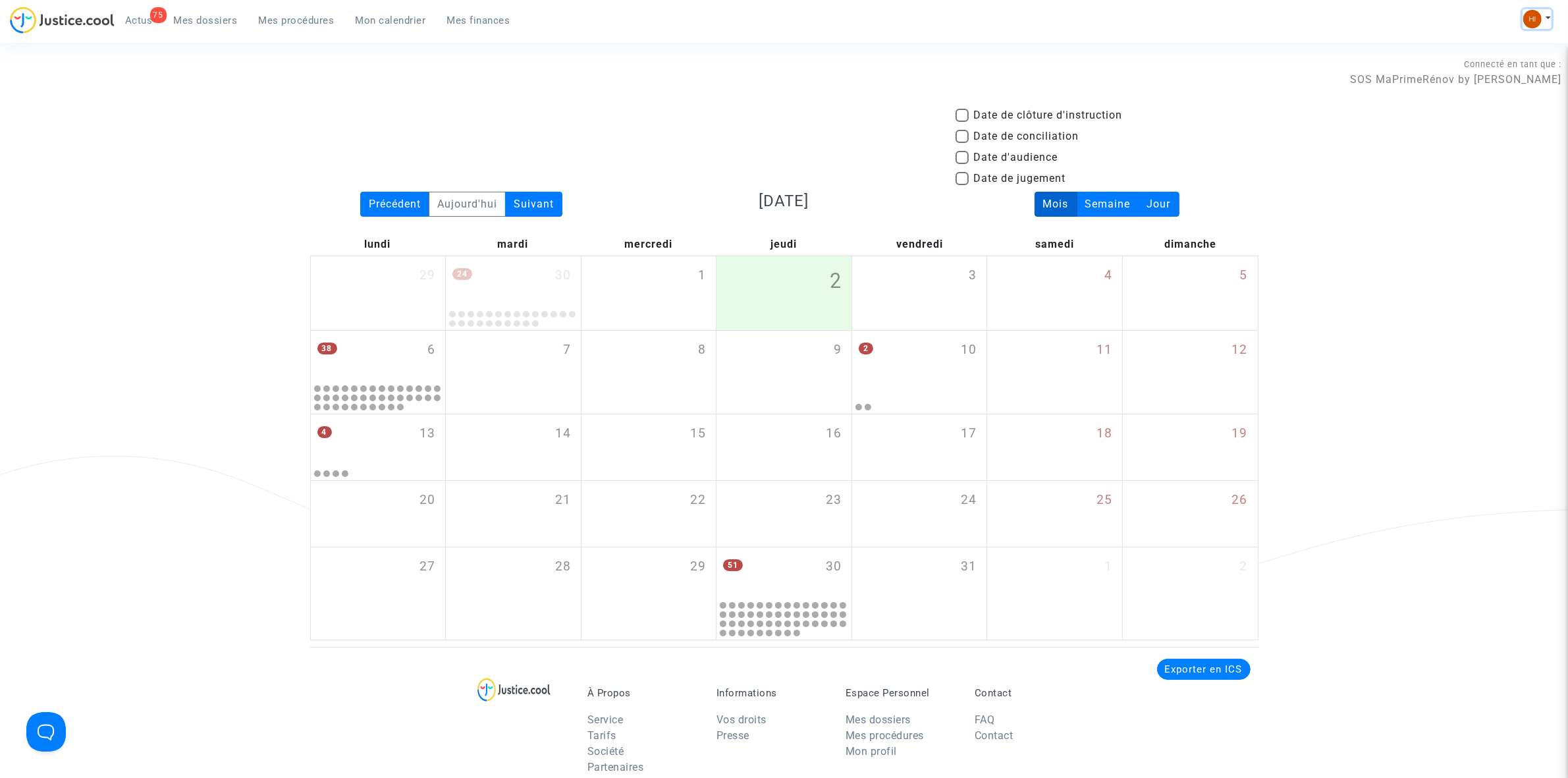
click at [1536, 17] on img at bounding box center [1532, 19] width 18 height 18
click at [1508, 63] on link "Changer de compte" at bounding box center [1484, 68] width 133 height 21
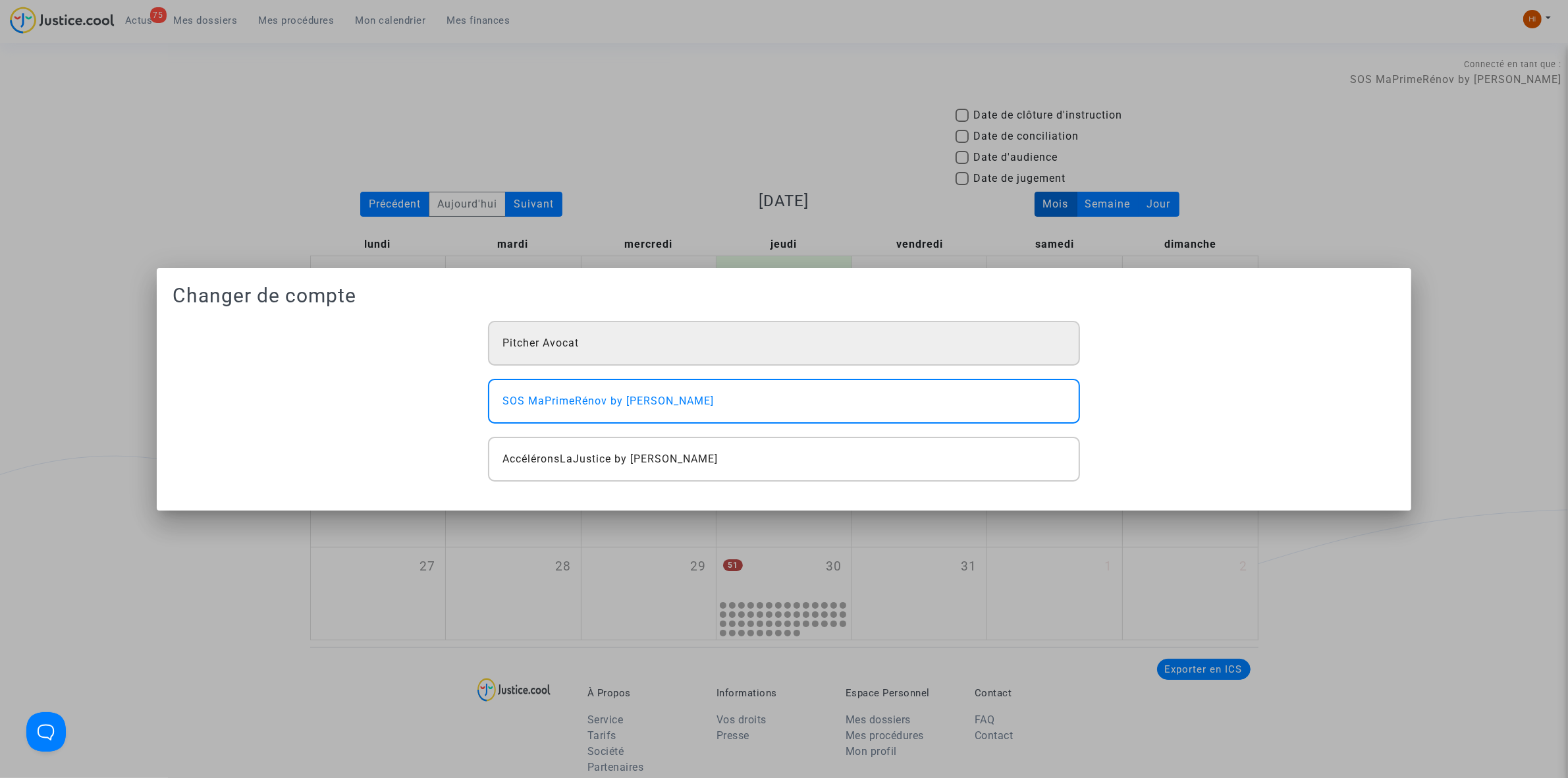
click at [756, 343] on div "Pitcher Avocat" at bounding box center [784, 342] width 591 height 44
